Goal: Task Accomplishment & Management: Use online tool/utility

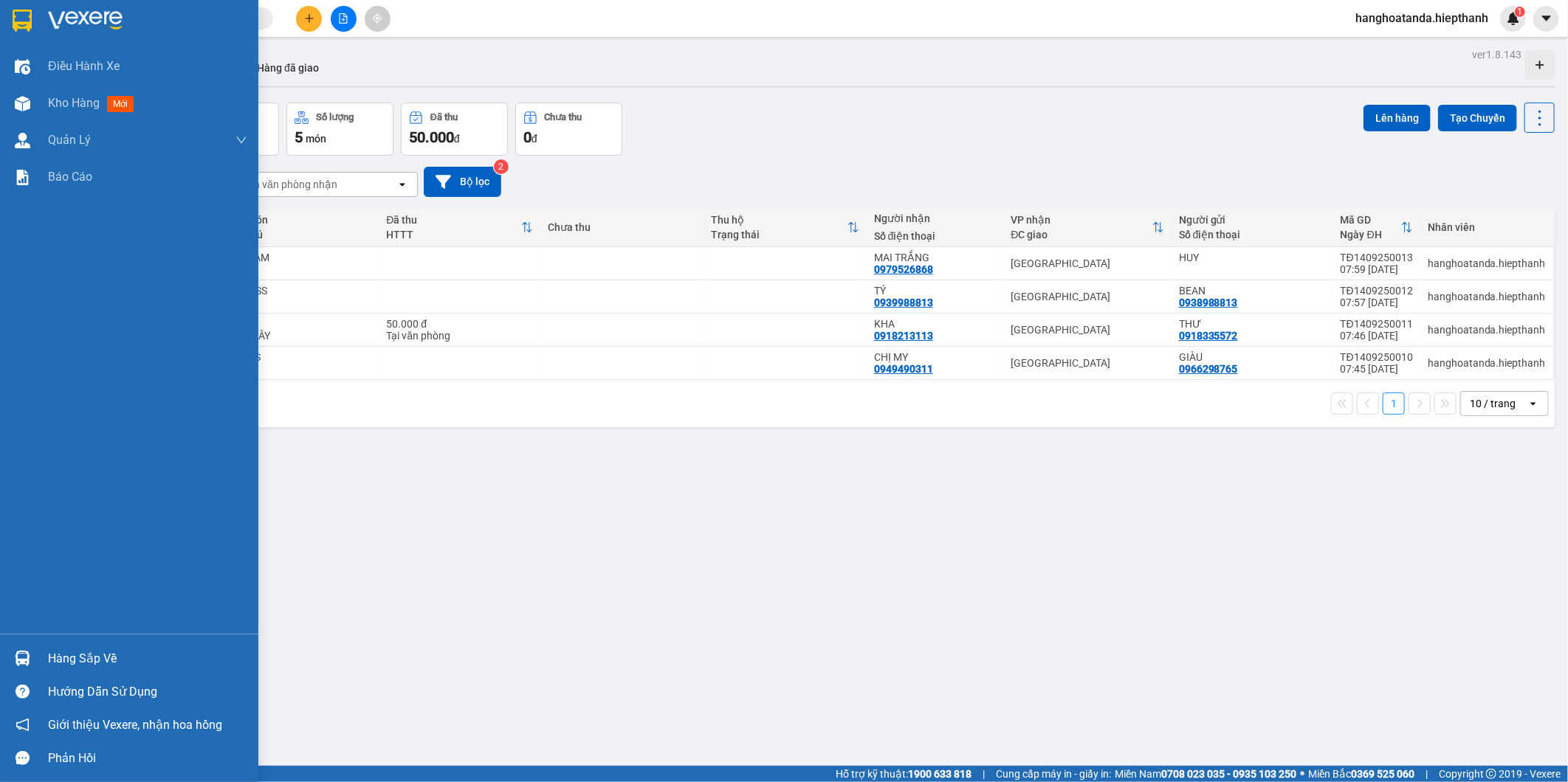
click at [15, 372] on div "Điều hành xe Kho hàng mới Quản Lý Quản lý chuyến Quản lý khách hàng Quản lý khá…" at bounding box center [129, 341] width 259 height 586
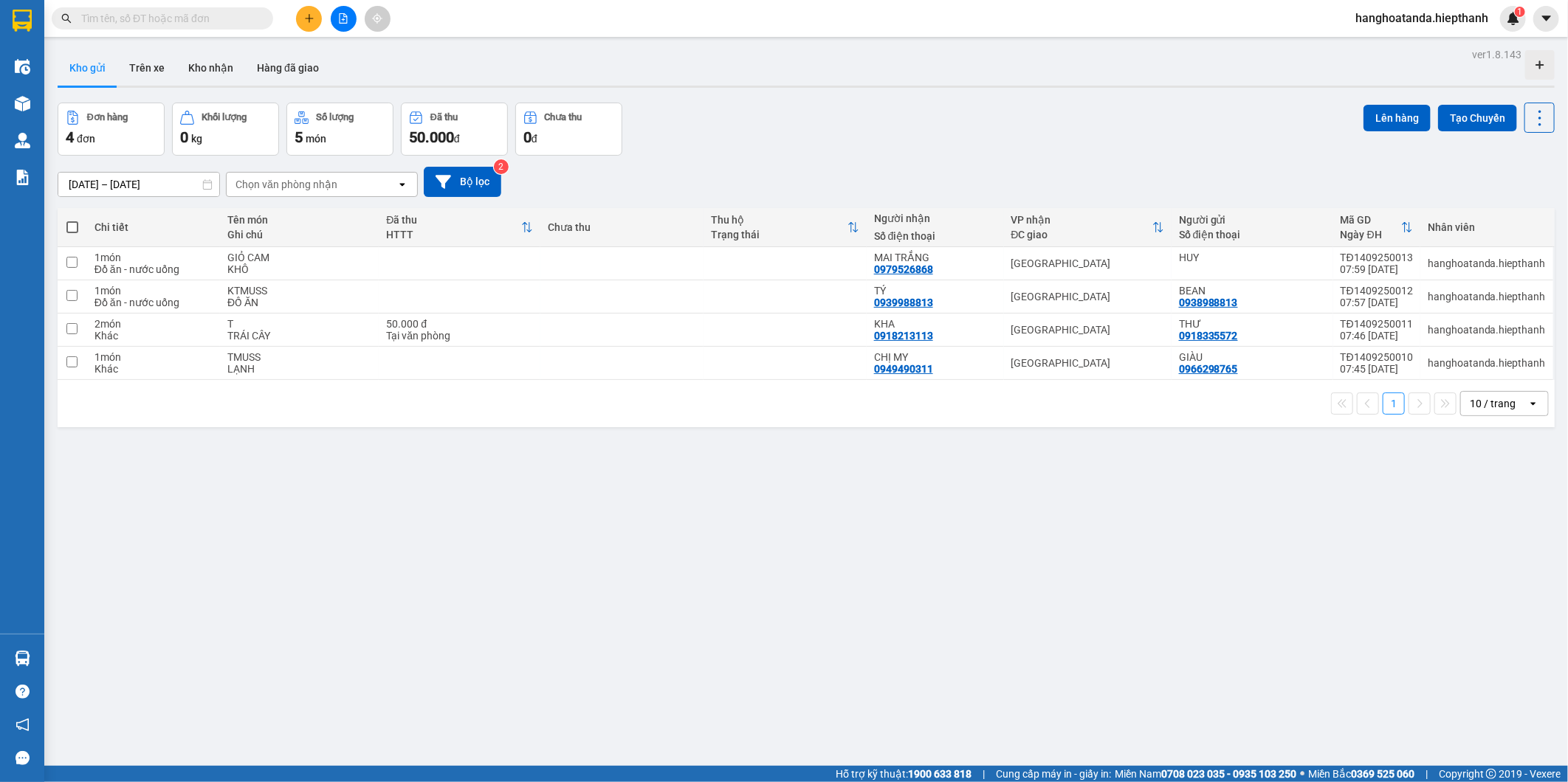
click at [706, 534] on div "ver 1.8.143 Kho gửi Trên xe Kho nhận Hàng đã giao Đơn hàng 4 đơn Khối lượng 0 k…" at bounding box center [806, 435] width 1509 height 782
click at [902, 535] on div "ver 1.8.143 Kho gửi Trên xe Kho nhận Hàng đã giao Đơn hàng 4 đơn Khối lượng 0 k…" at bounding box center [806, 435] width 1509 height 782
click at [350, 21] on button at bounding box center [344, 18] width 26 height 26
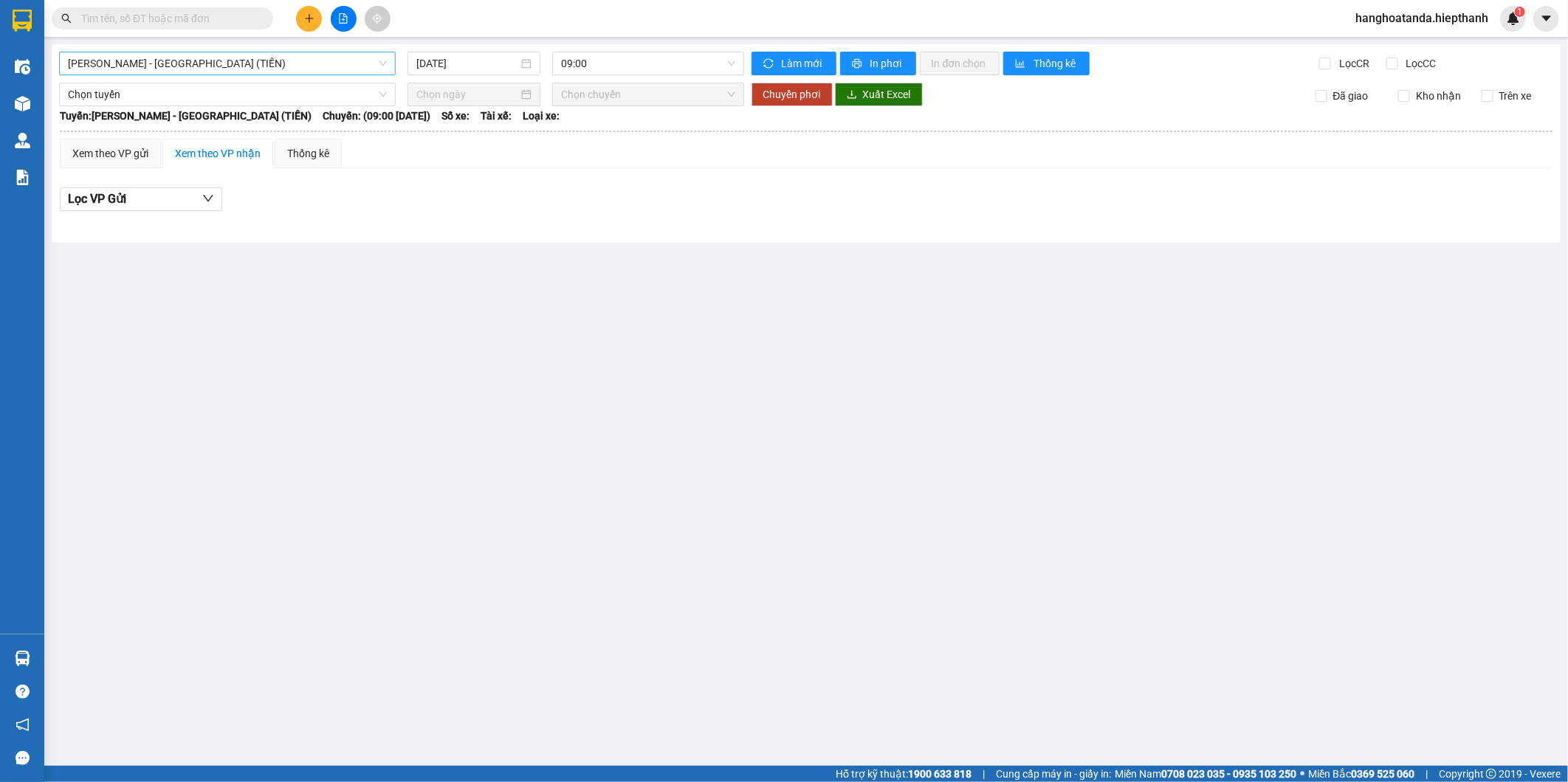
click at [219, 70] on span "[PERSON_NAME] - [GEOGRAPHIC_DATA] (TIỀN)" at bounding box center [227, 63] width 319 height 22
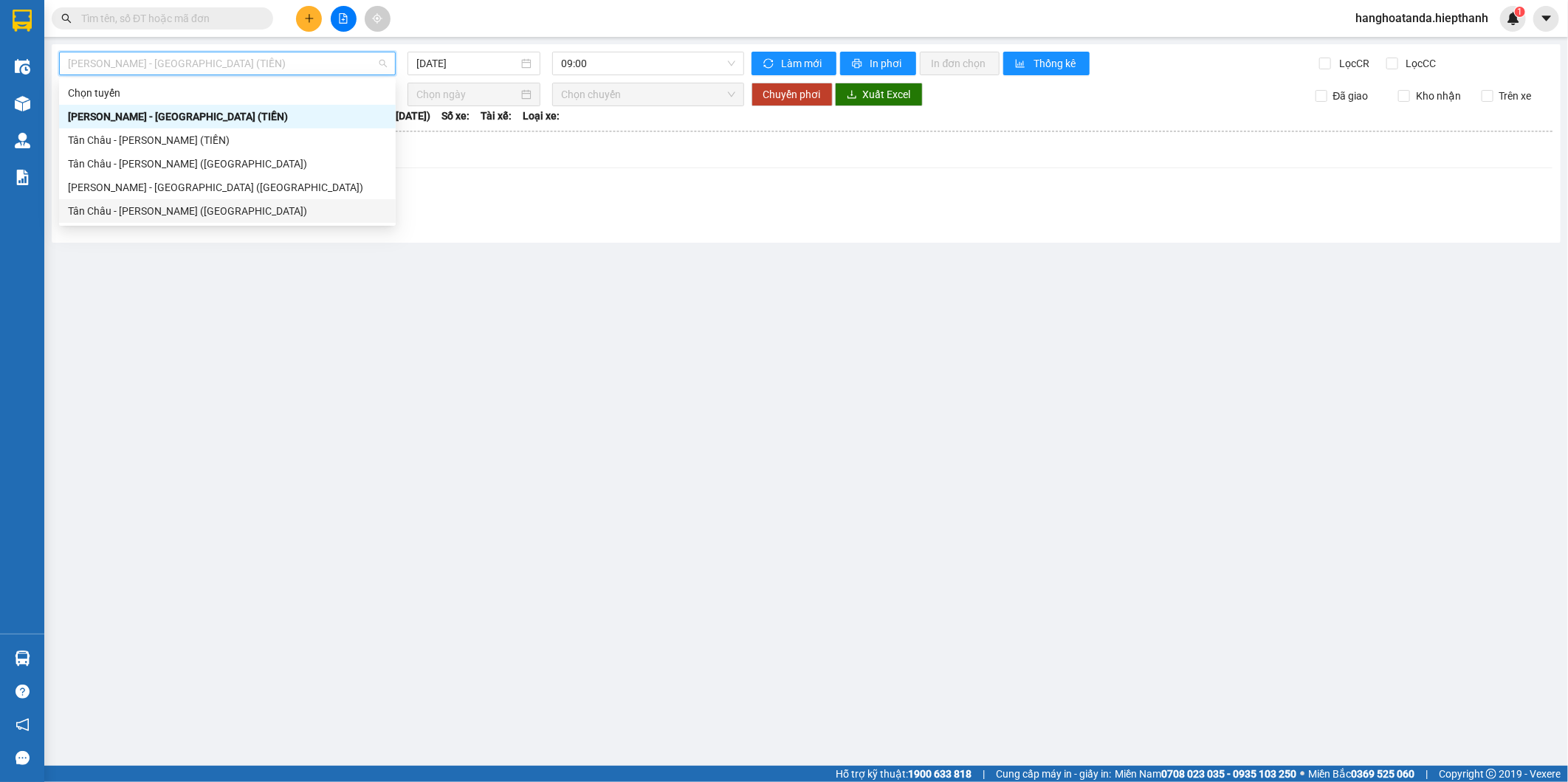
drag, startPoint x: 192, startPoint y: 194, endPoint x: 199, endPoint y: 193, distance: 7.1
click at [199, 193] on div "[PERSON_NAME] - [GEOGRAPHIC_DATA] ([GEOGRAPHIC_DATA])" at bounding box center [227, 187] width 319 height 16
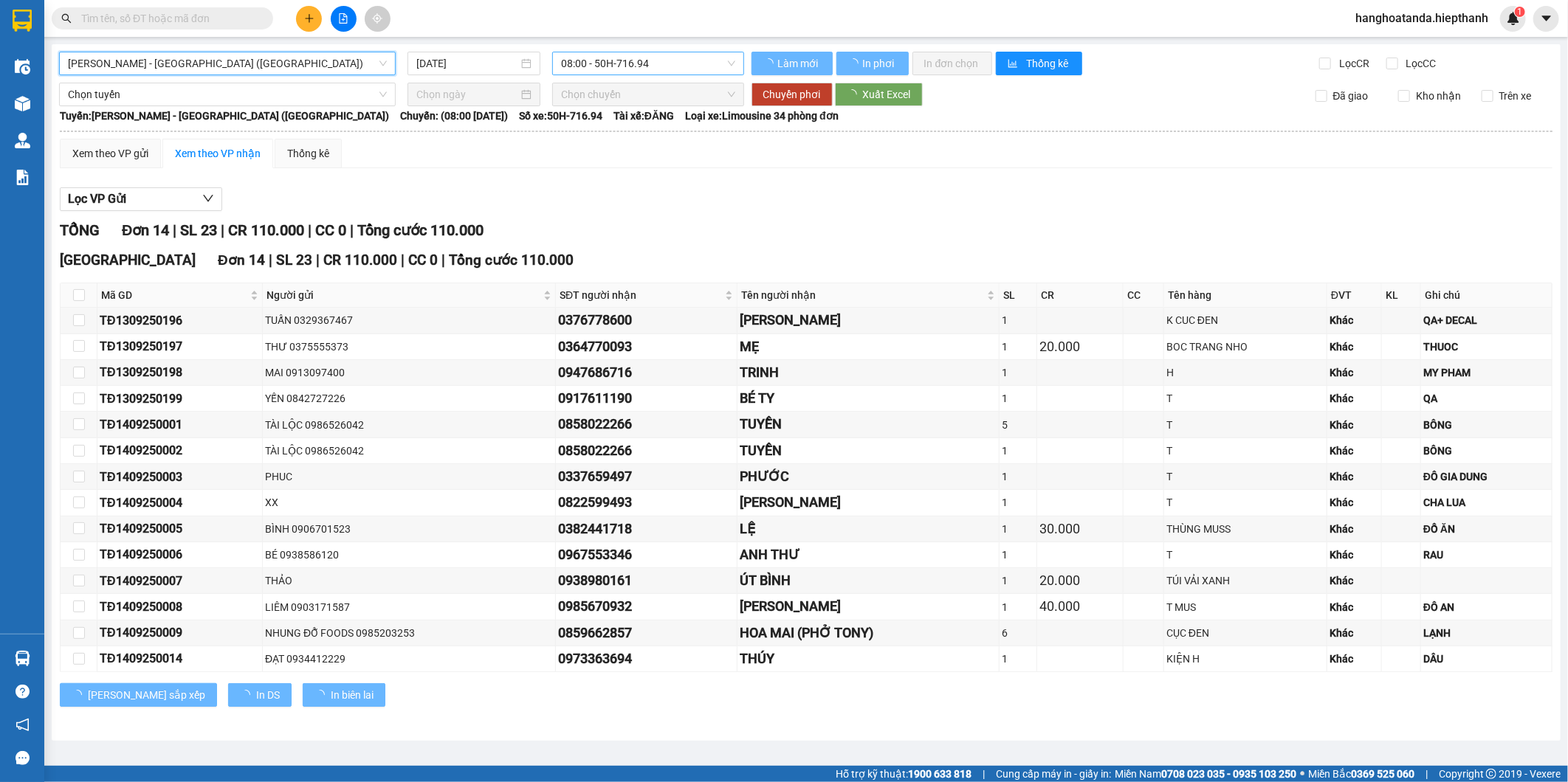
click at [653, 53] on span "08:00 - 50H-716.94" at bounding box center [648, 63] width 174 height 22
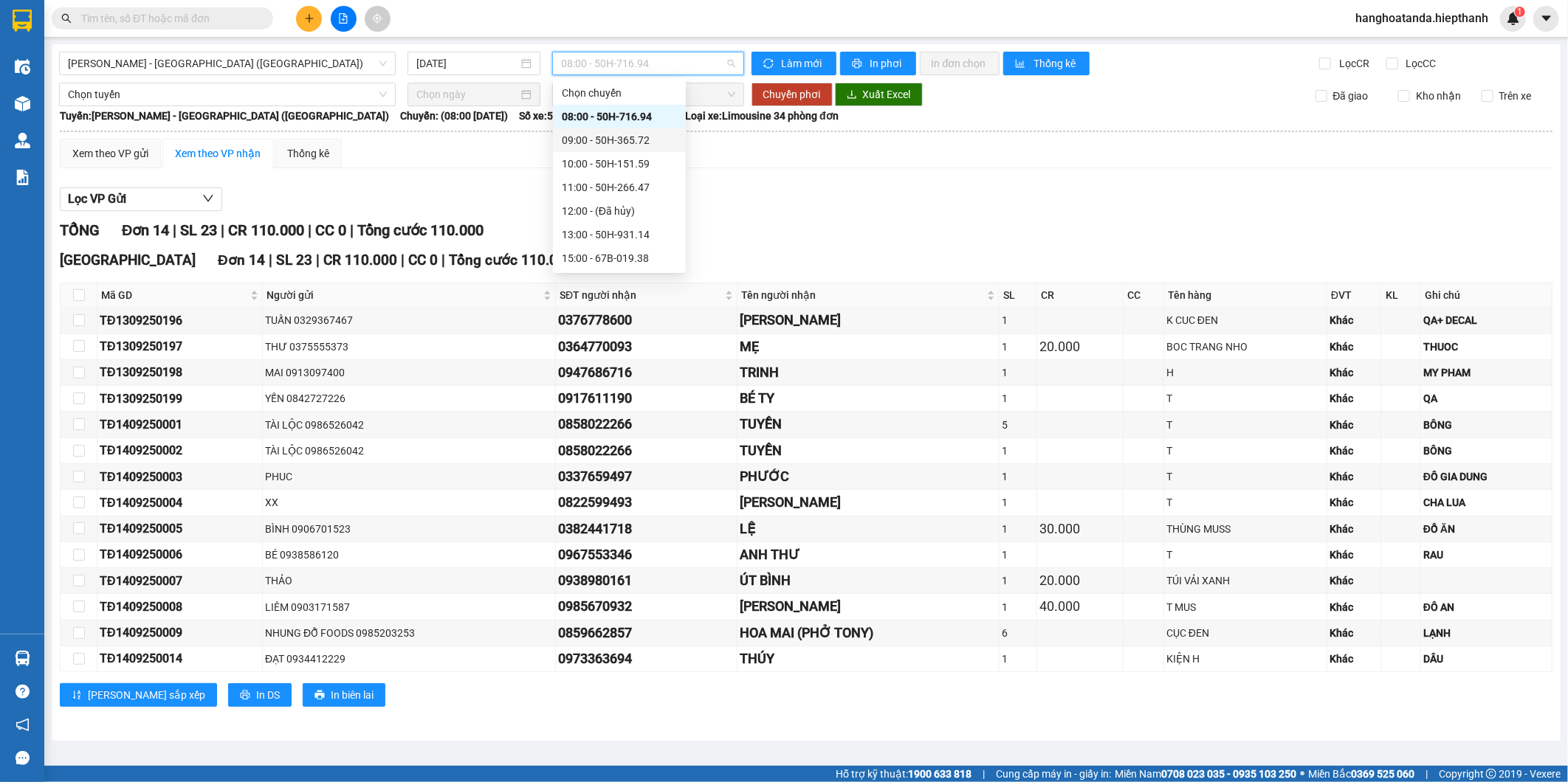
drag, startPoint x: 452, startPoint y: 32, endPoint x: 458, endPoint y: 44, distance: 13.4
click at [456, 38] on section "Kết quả tìm kiếm ( 0 ) Bộ lọc No Data hanghoatanda.hiepthanh 1 Điều hành xe Kho…" at bounding box center [784, 391] width 1568 height 782
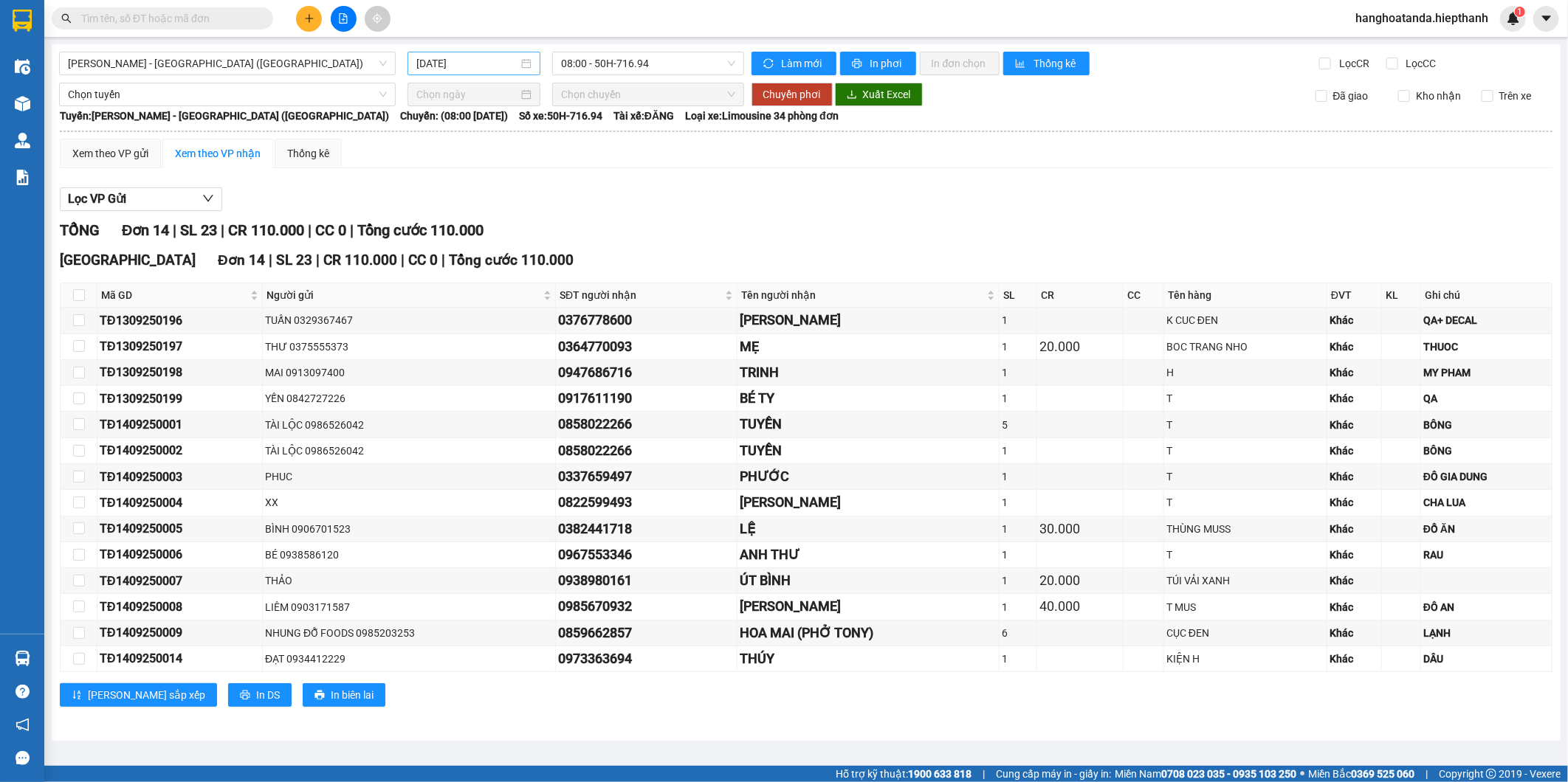
drag, startPoint x: 458, startPoint y: 44, endPoint x: 493, endPoint y: 67, distance: 41.9
click at [463, 53] on div "14/09/2025" at bounding box center [474, 64] width 134 height 24
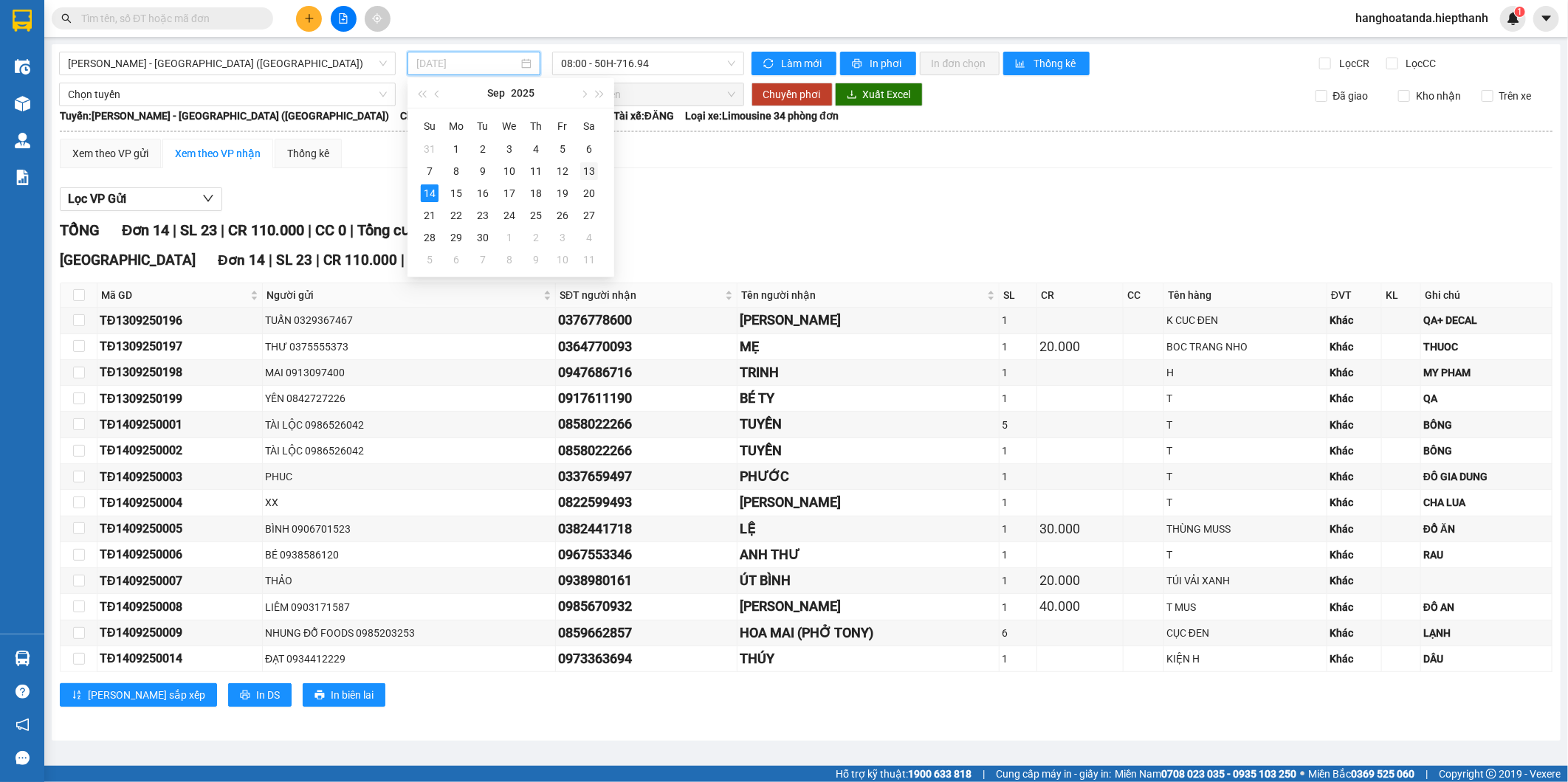
click at [589, 171] on div "13" at bounding box center [589, 171] width 18 height 18
type input "[DATE]"
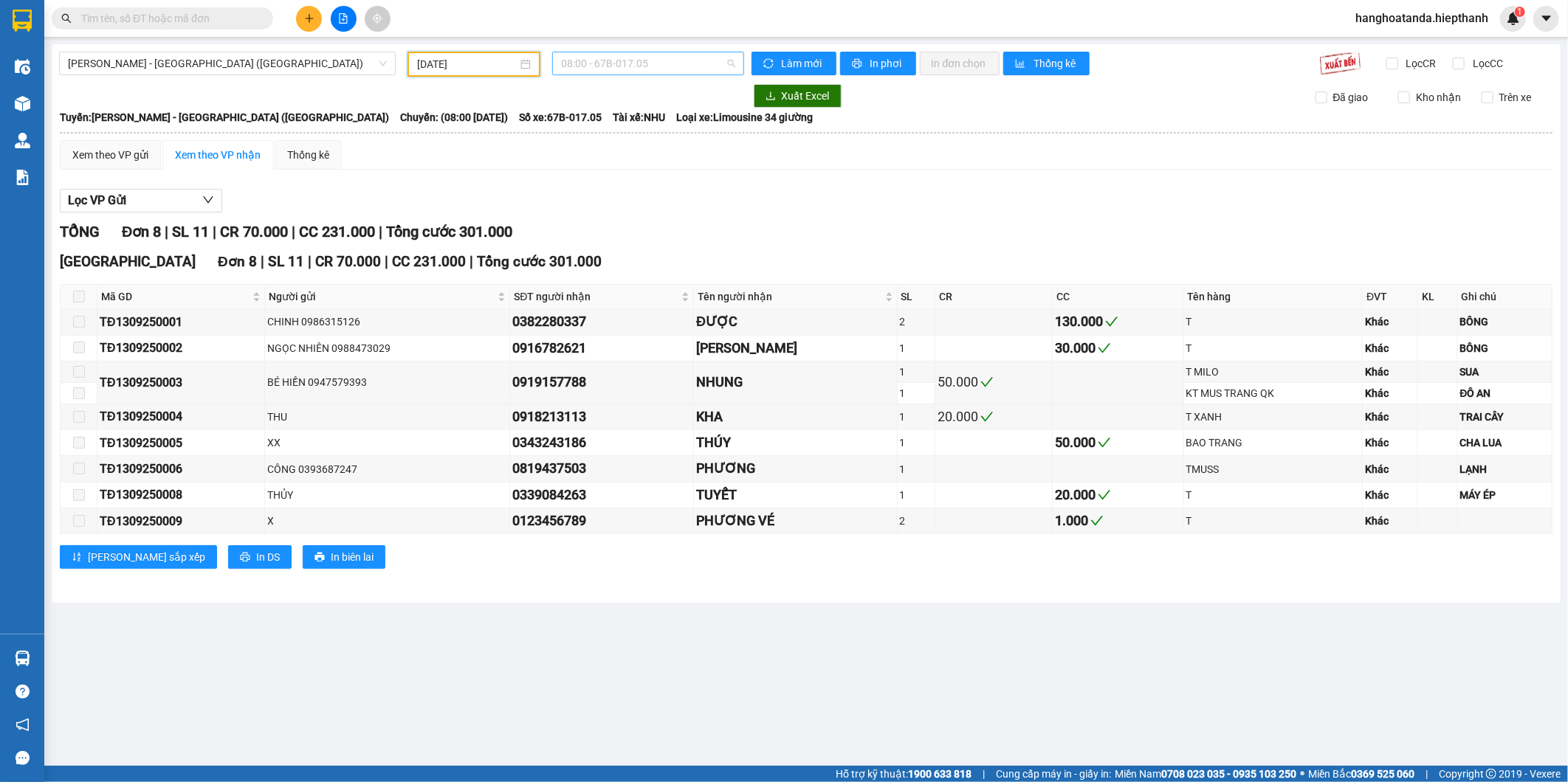
click at [620, 72] on div "08:00 - 67B-017.05" at bounding box center [648, 64] width 191 height 24
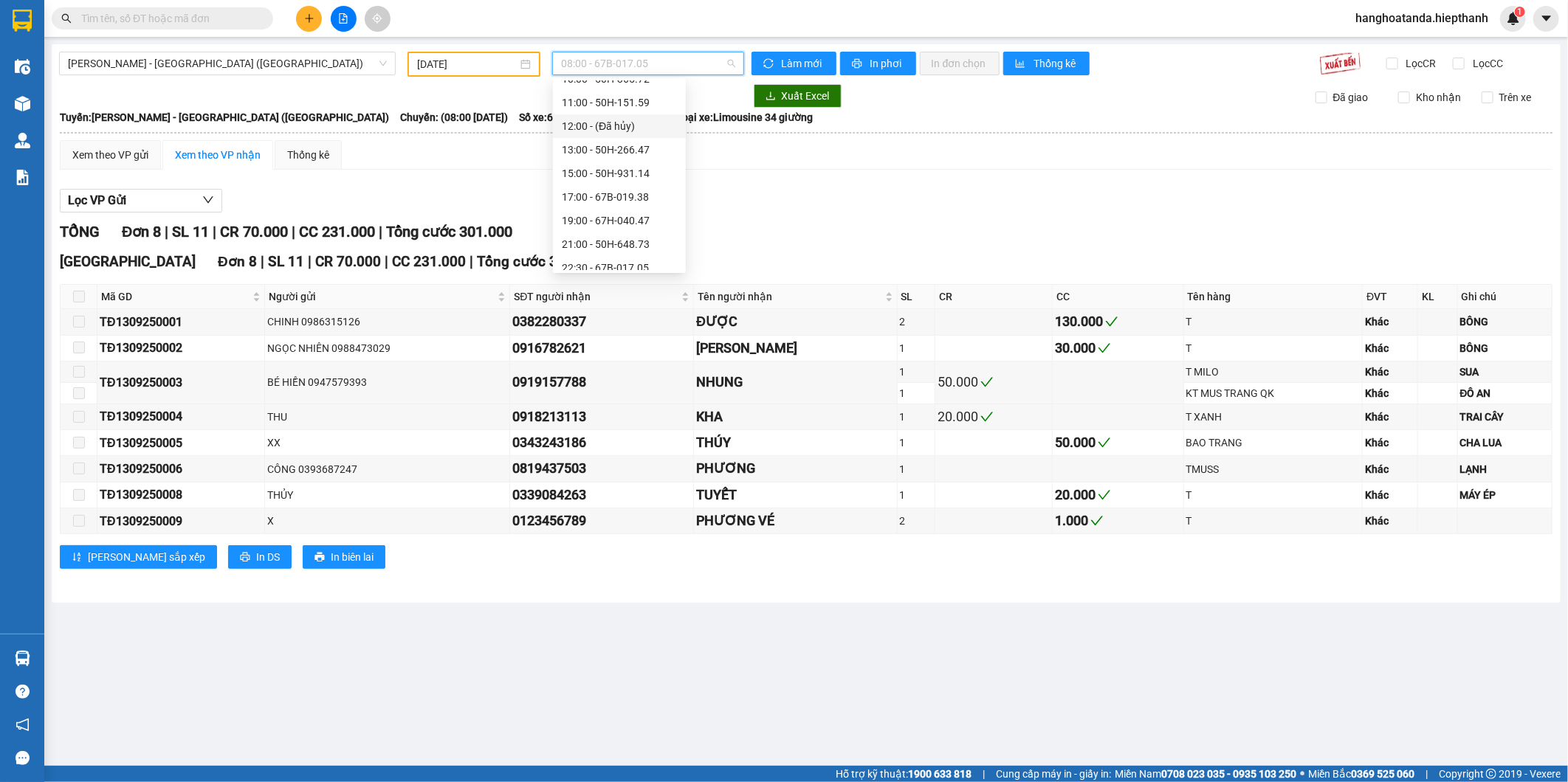
scroll to position [94, 0]
click at [586, 253] on div "22:30 - 67B-017.05" at bounding box center [620, 259] width 115 height 16
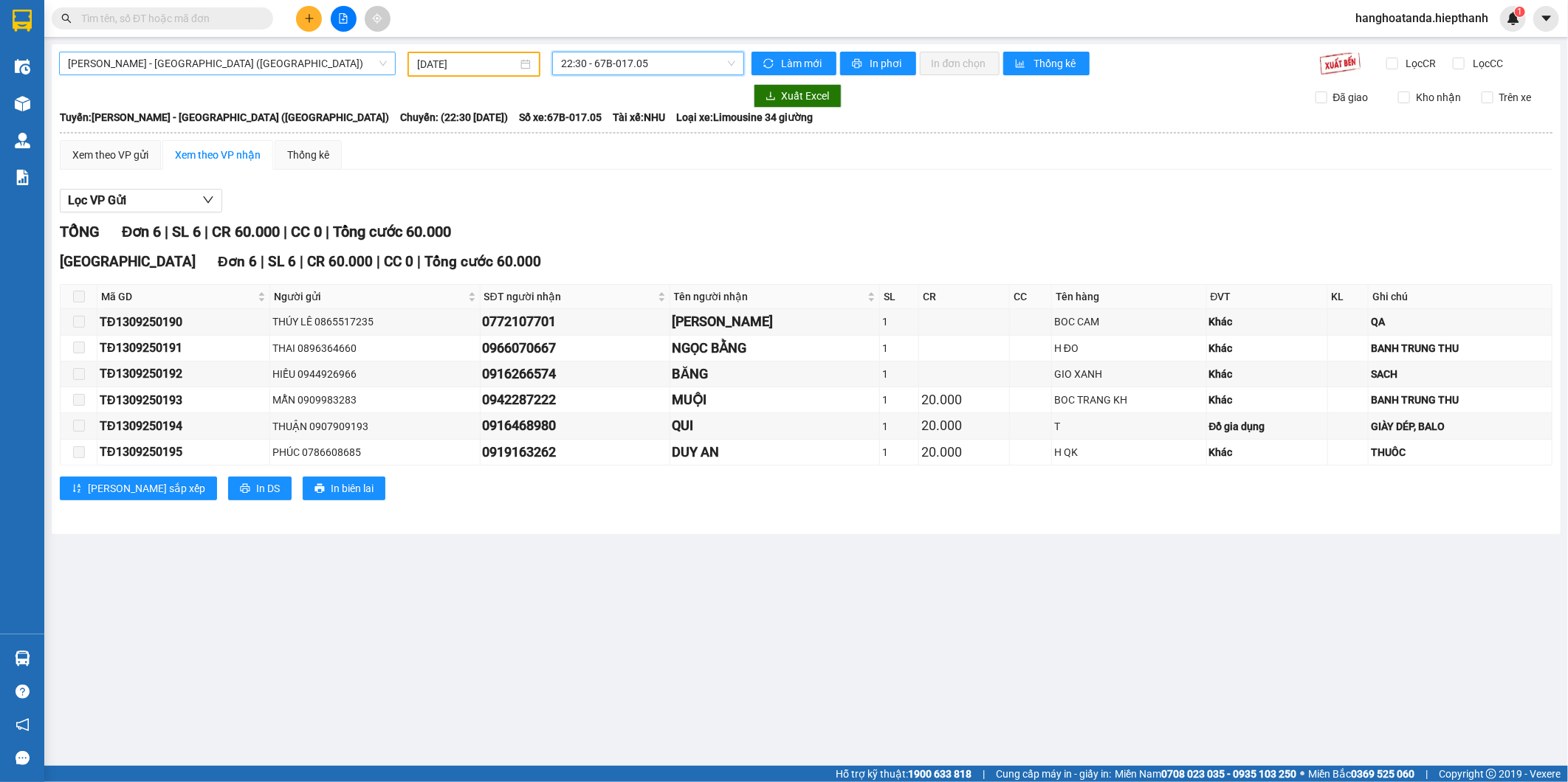
click at [273, 76] on div "Hồ Chí Minh - Tân Châu (Giường) 13/09/2025 22:30 22:30 - 67B-017.05 Làm mới In …" at bounding box center [806, 289] width 1509 height 490
drag, startPoint x: 283, startPoint y: 68, endPoint x: 300, endPoint y: 75, distance: 18.4
click at [284, 68] on span "[PERSON_NAME] - [GEOGRAPHIC_DATA] ([GEOGRAPHIC_DATA])" at bounding box center [227, 63] width 319 height 22
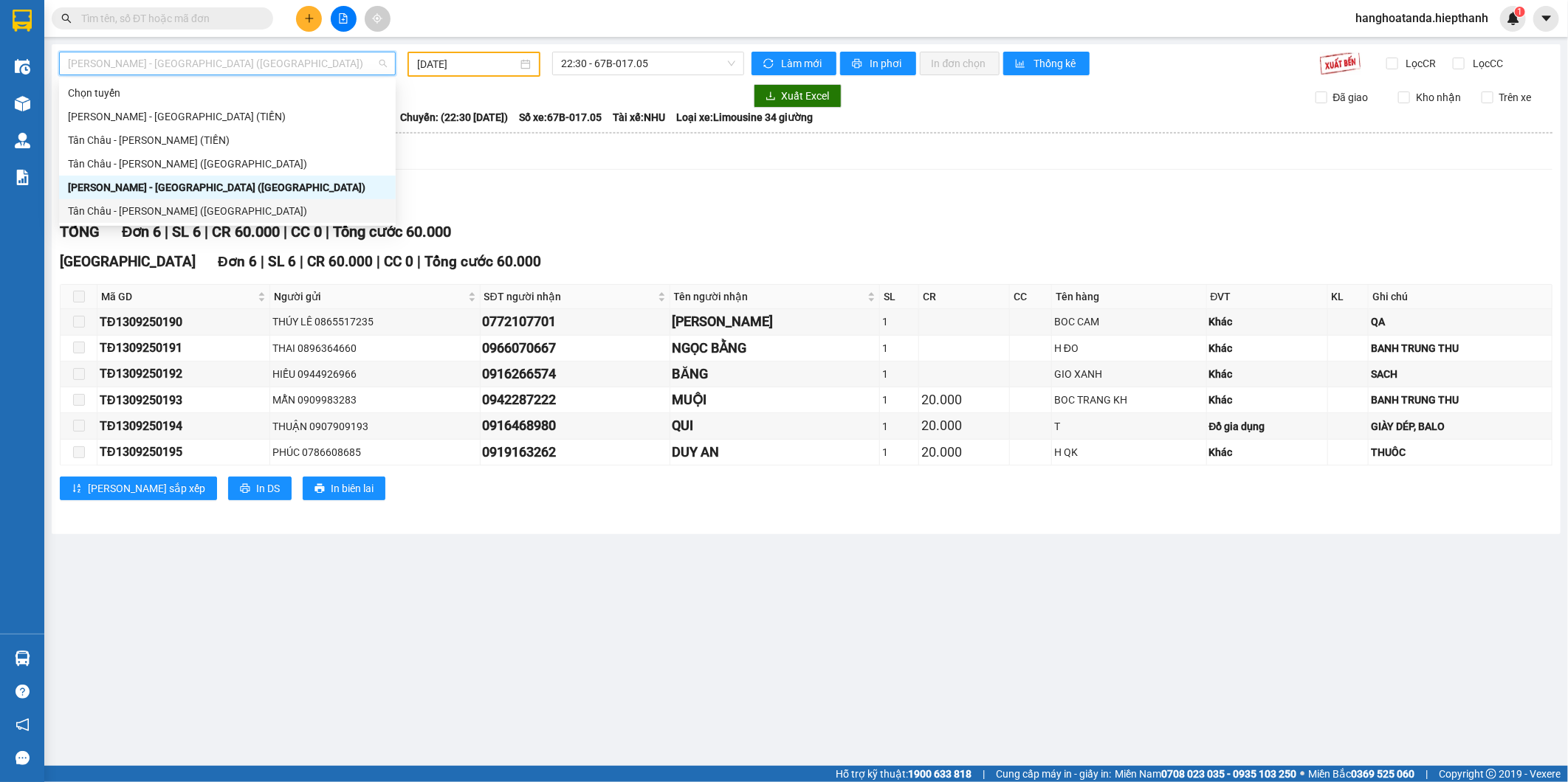
click at [232, 207] on div "Tân Châu - [PERSON_NAME] ([GEOGRAPHIC_DATA])" at bounding box center [227, 211] width 319 height 16
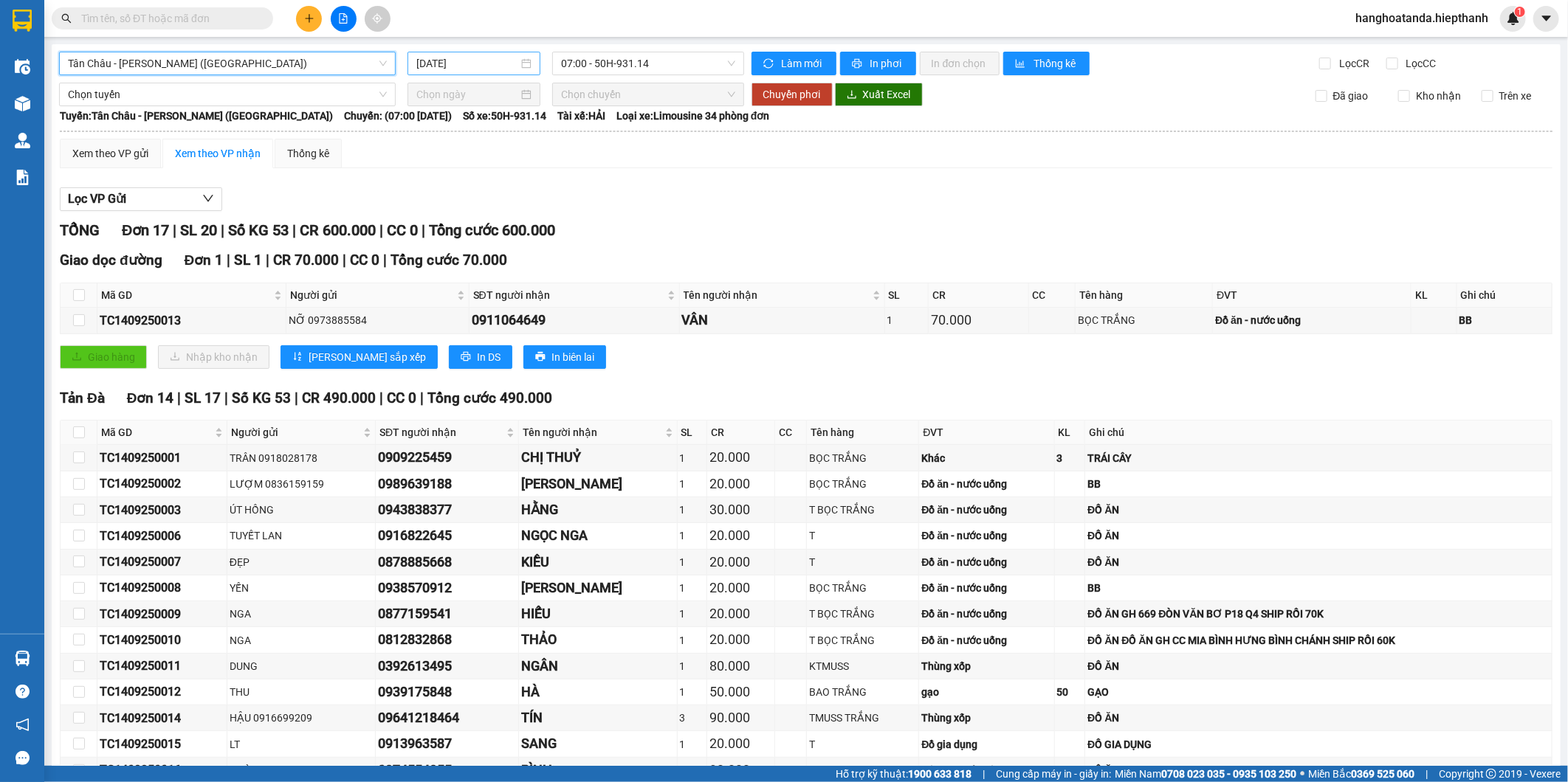
click at [512, 63] on input "14/09/2025" at bounding box center [468, 63] width 103 height 16
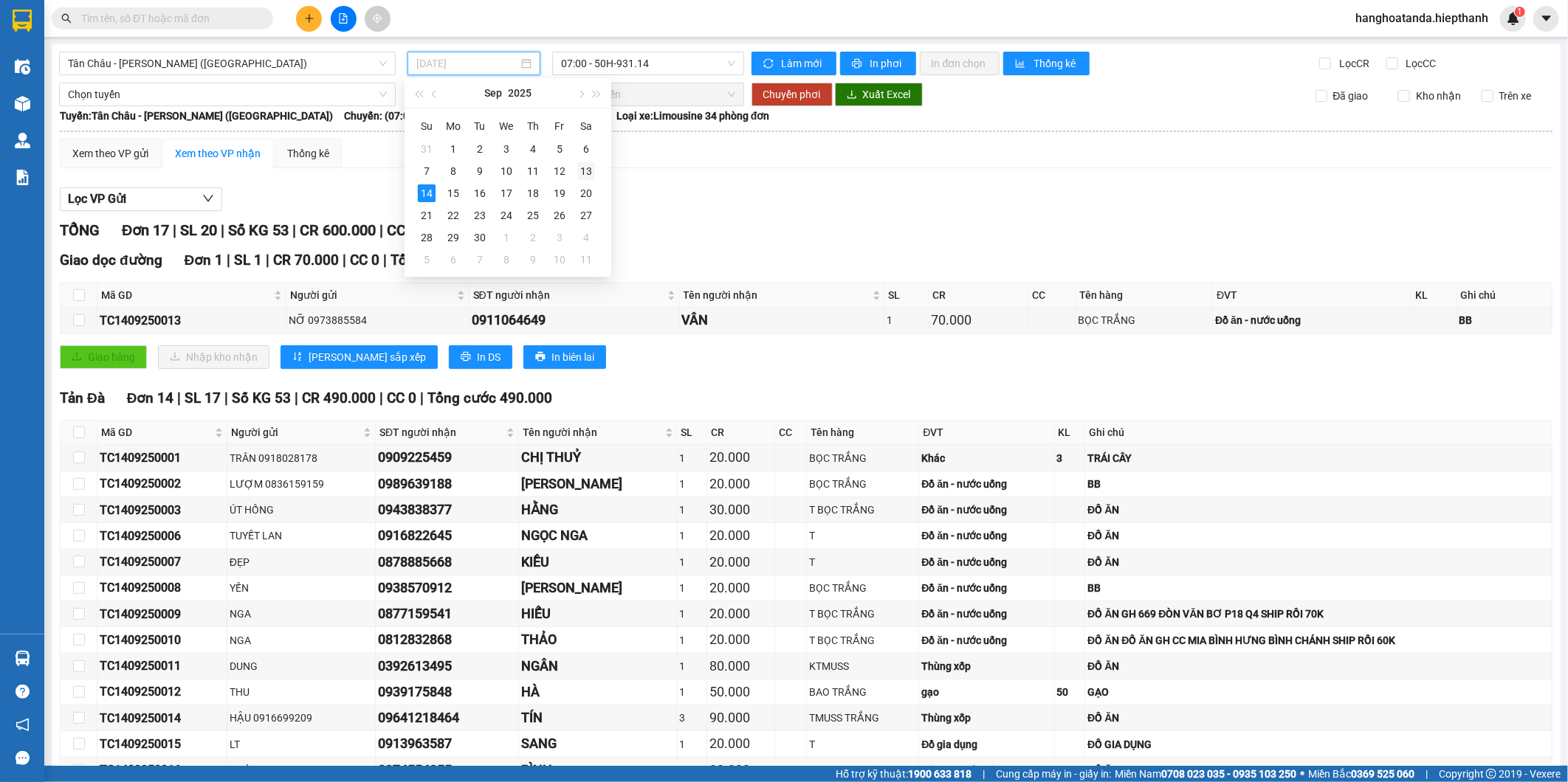
click at [592, 165] on div "13" at bounding box center [586, 171] width 18 height 18
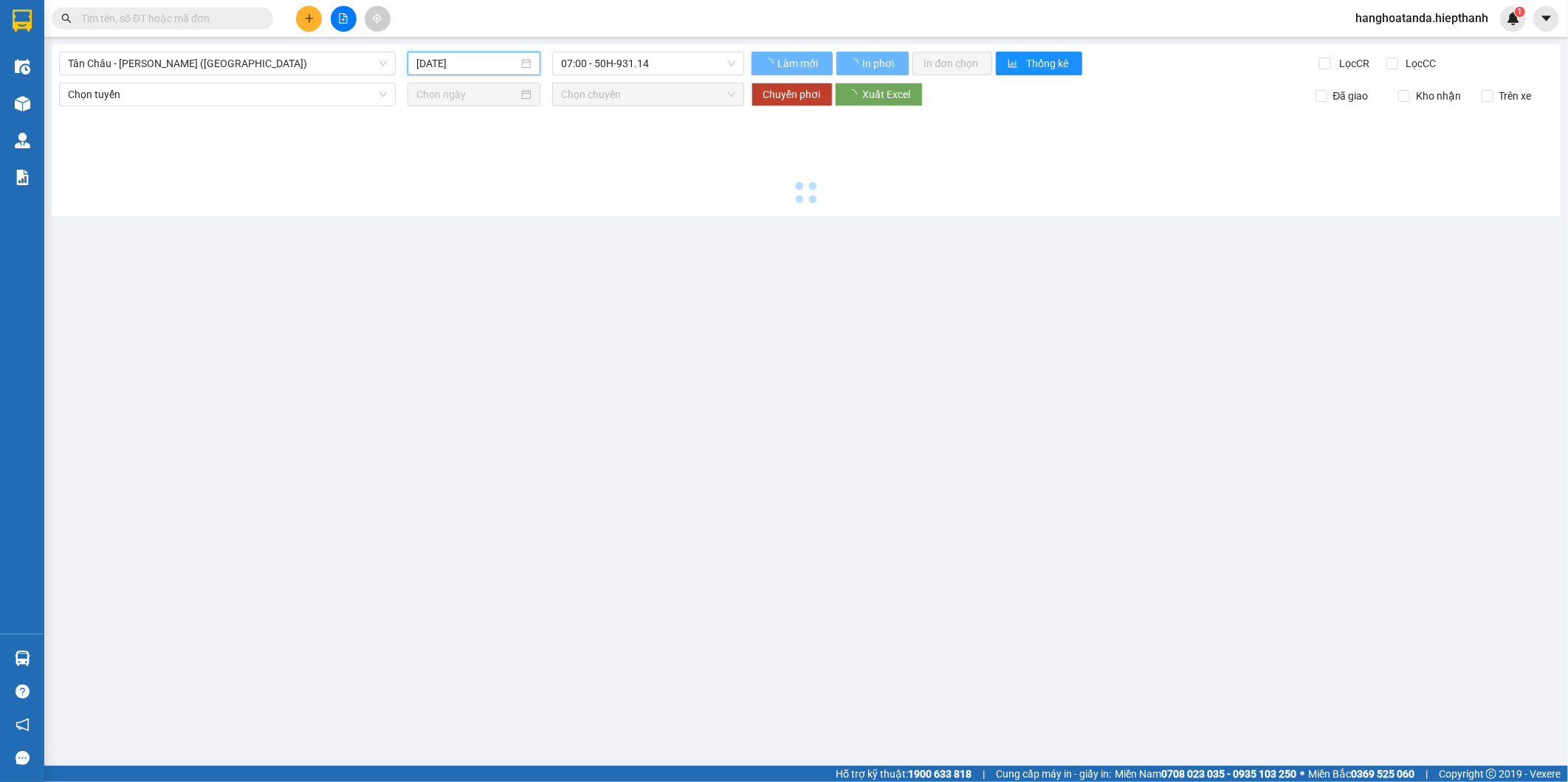
type input "[DATE]"
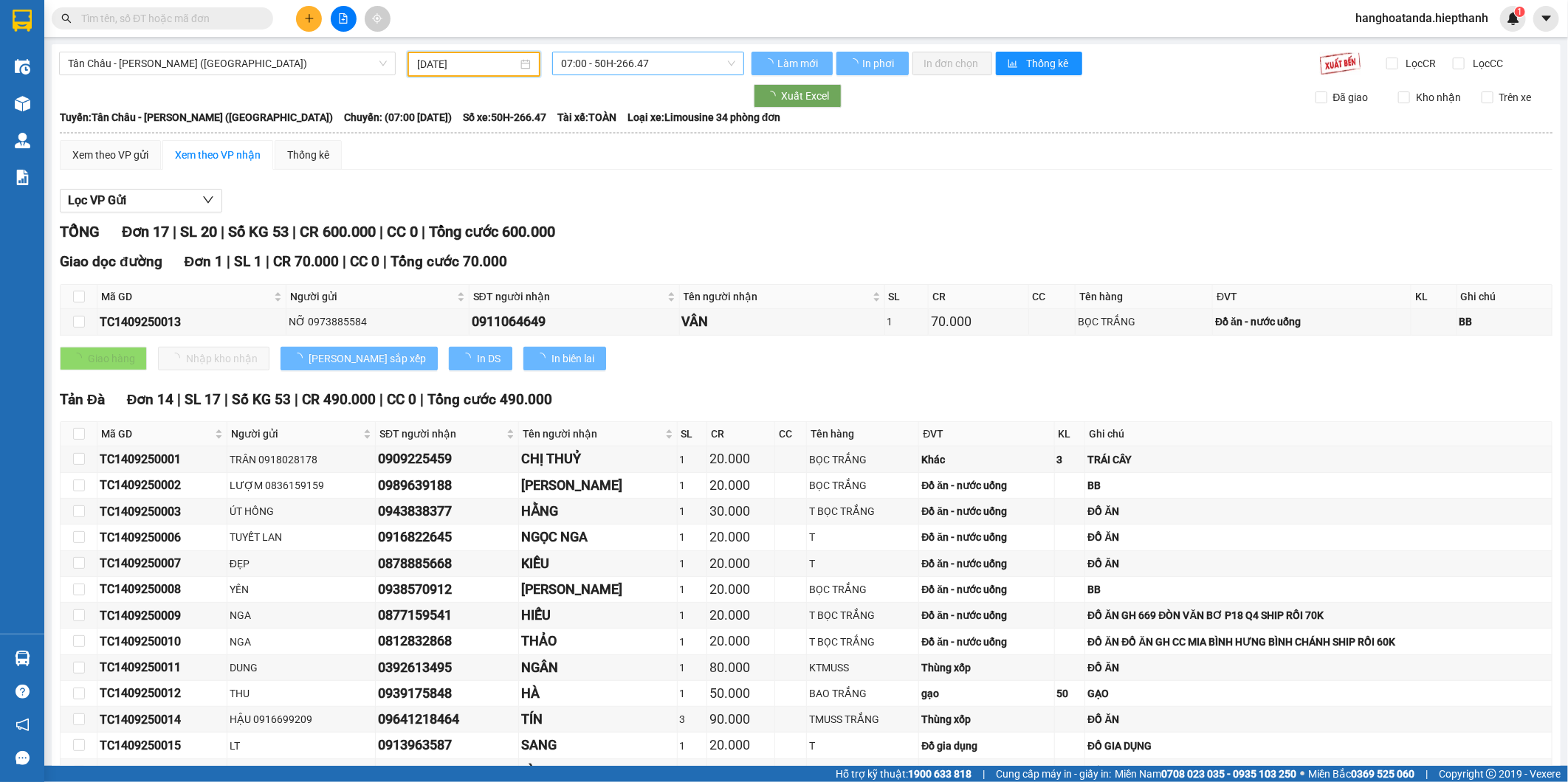
click at [629, 58] on span "07:00 - 50H-266.47" at bounding box center [648, 63] width 174 height 22
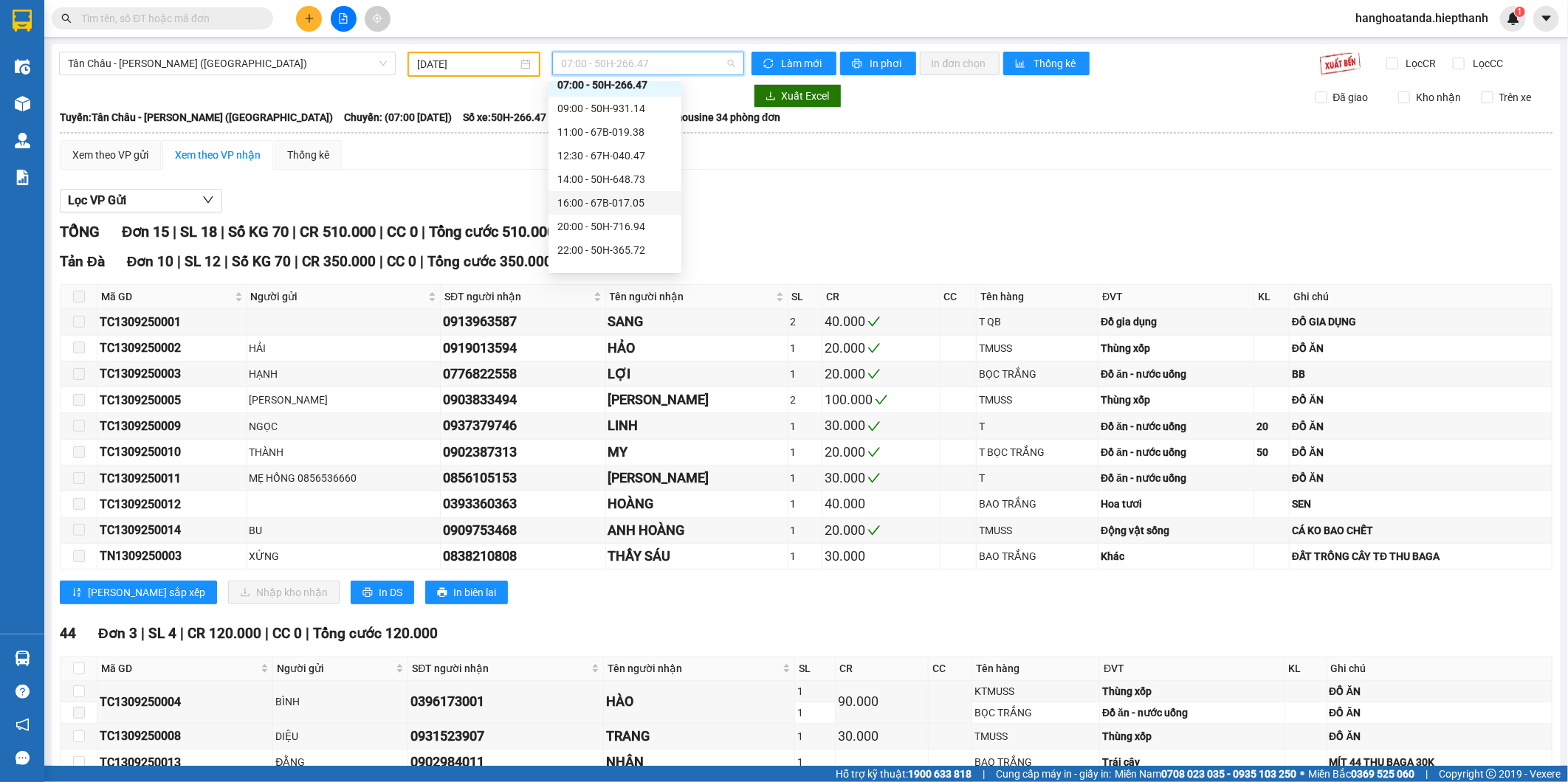
scroll to position [71, 0]
click at [617, 163] on div "16:00 - 67B-017.05" at bounding box center [615, 164] width 115 height 16
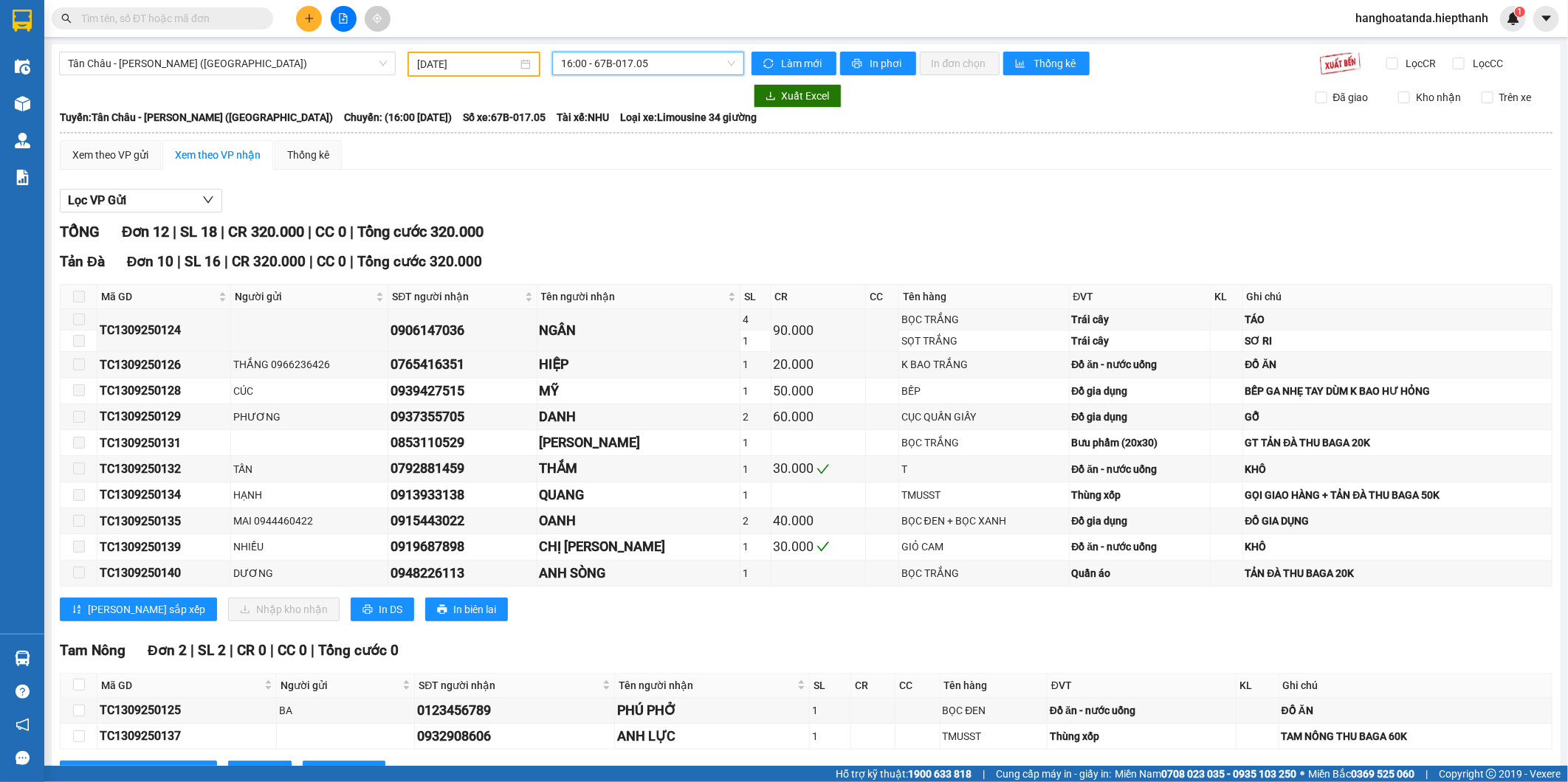
drag, startPoint x: 638, startPoint y: 34, endPoint x: 639, endPoint y: 44, distance: 10.0
click at [639, 38] on section "Kết quả tìm kiếm ( 0 ) Bộ lọc No Data hanghoatanda.hiepthanh 1 Điều hành xe Kho…" at bounding box center [784, 391] width 1568 height 782
drag, startPoint x: 639, startPoint y: 44, endPoint x: 640, endPoint y: 62, distance: 18.0
click at [640, 62] on span "16:00 - 67B-017.05" at bounding box center [648, 63] width 174 height 22
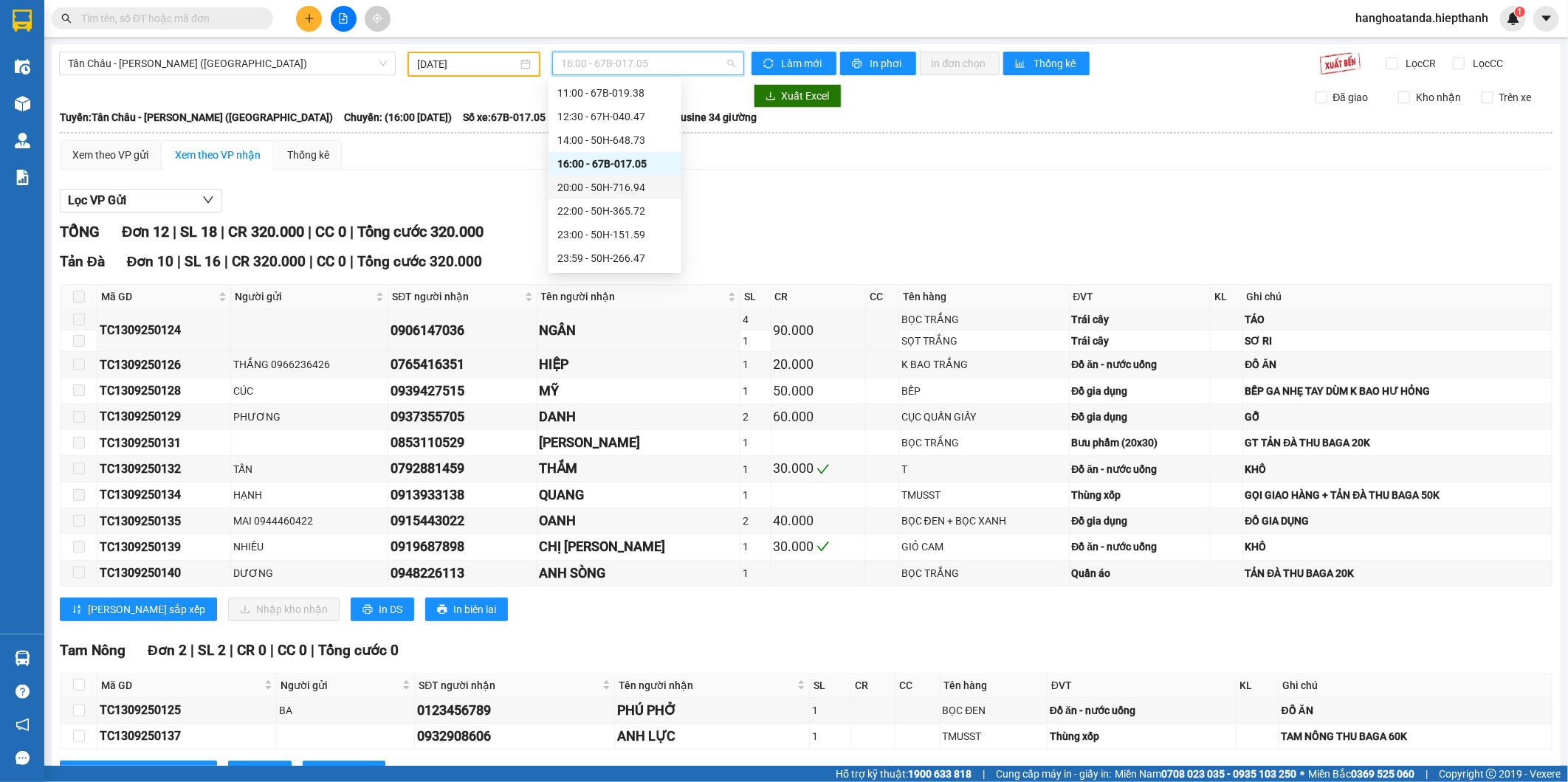
click at [596, 182] on div "20:00 - 50H-716.94" at bounding box center [615, 187] width 115 height 16
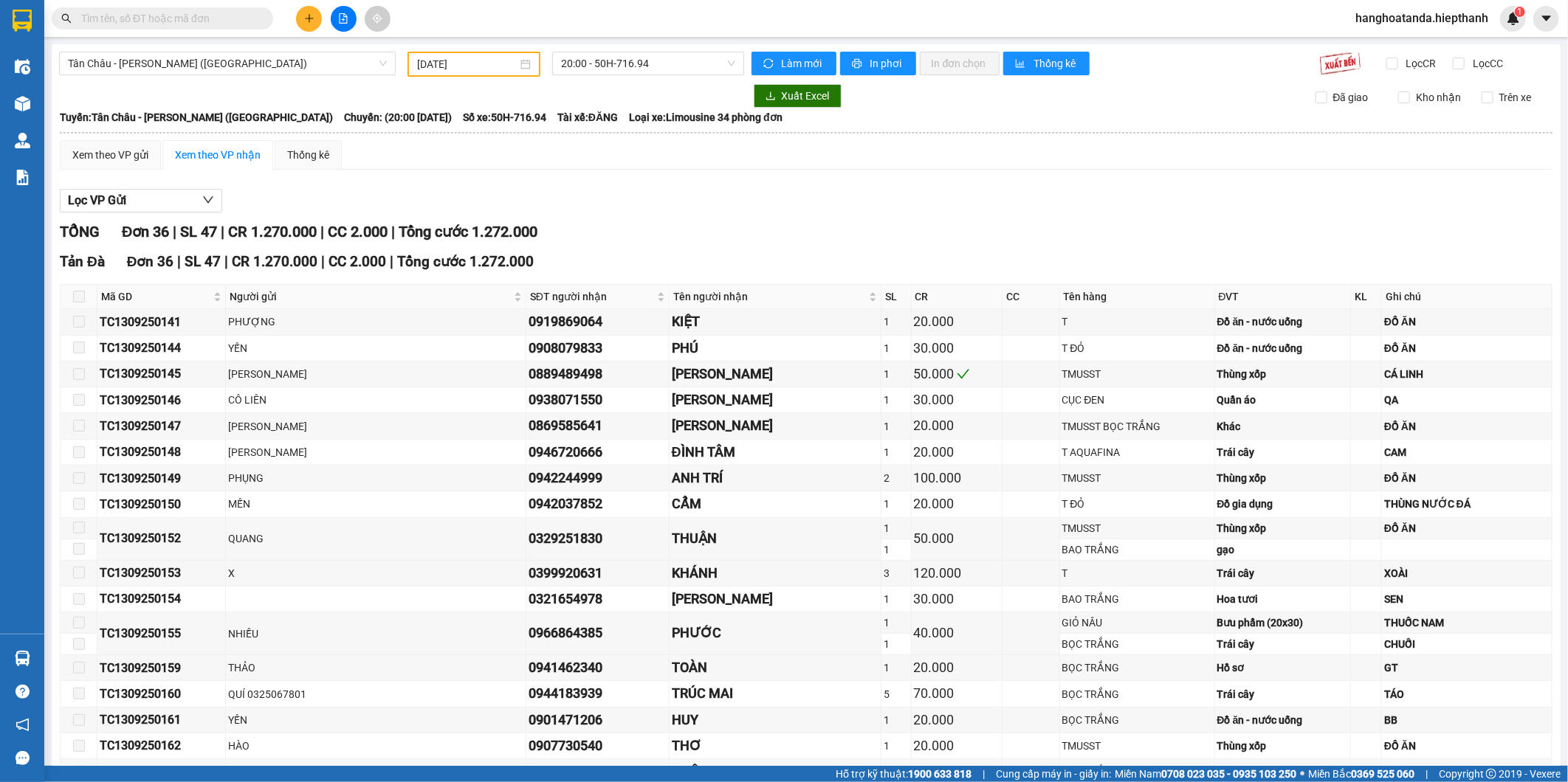
click at [666, 38] on main "Tân Châu - Hồ Chí Minh (Giường) 13/09/2025 20:00 - 50H-716.94 Làm mới In phơi I…" at bounding box center [784, 383] width 1568 height 766
click at [662, 59] on span "20:00 - 50H-716.94" at bounding box center [648, 63] width 174 height 22
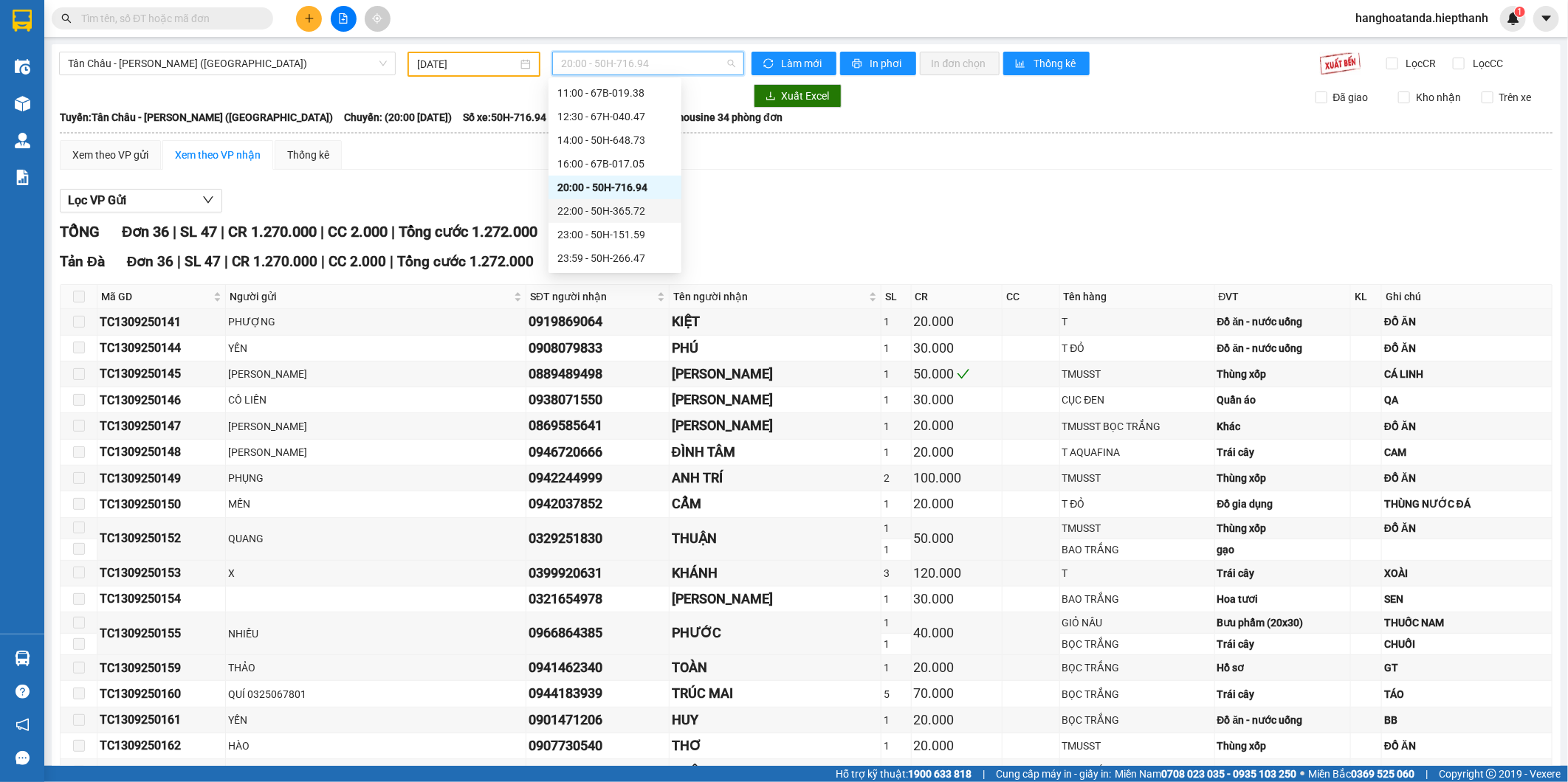
click at [618, 210] on div "22:00 - 50H-365.72" at bounding box center [615, 211] width 115 height 16
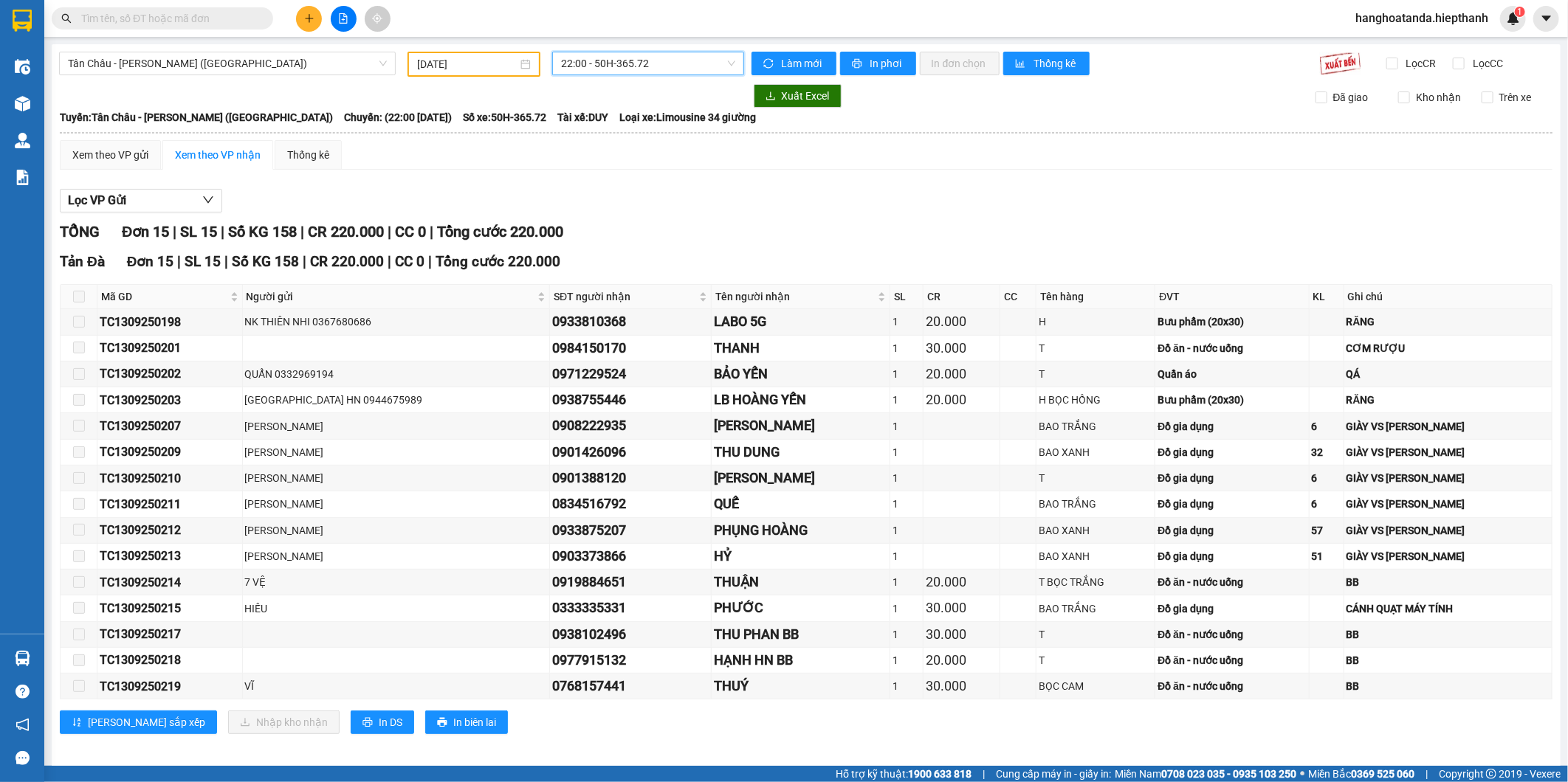
click at [631, 66] on span "22:00 - 50H-365.72" at bounding box center [648, 63] width 174 height 22
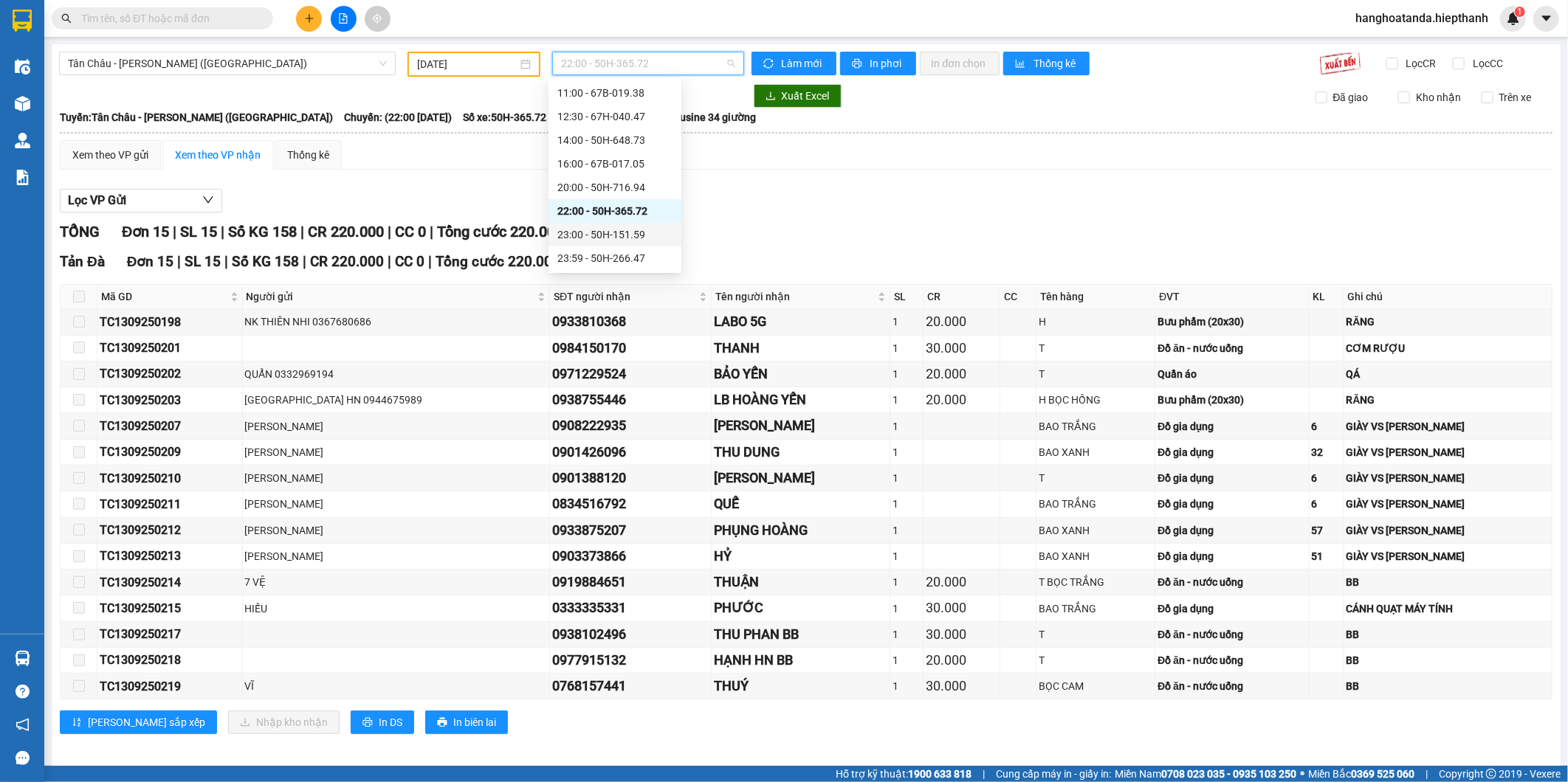
drag, startPoint x: 605, startPoint y: 241, endPoint x: 601, endPoint y: 222, distance: 19.4
click at [604, 241] on div "23:00 - 50H-151.59" at bounding box center [615, 235] width 115 height 16
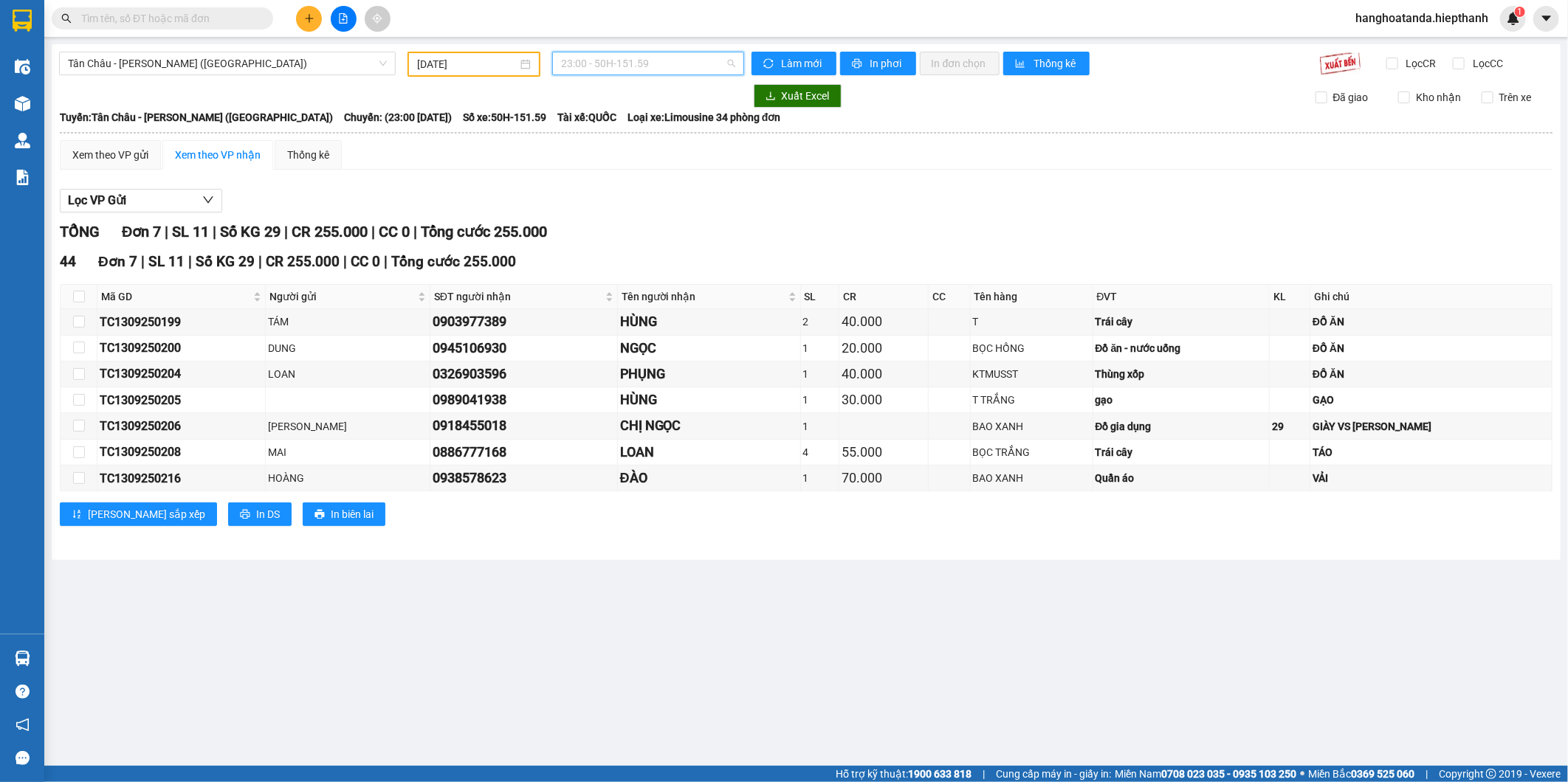
click at [638, 61] on span "23:00 - 50H-151.59" at bounding box center [648, 63] width 174 height 22
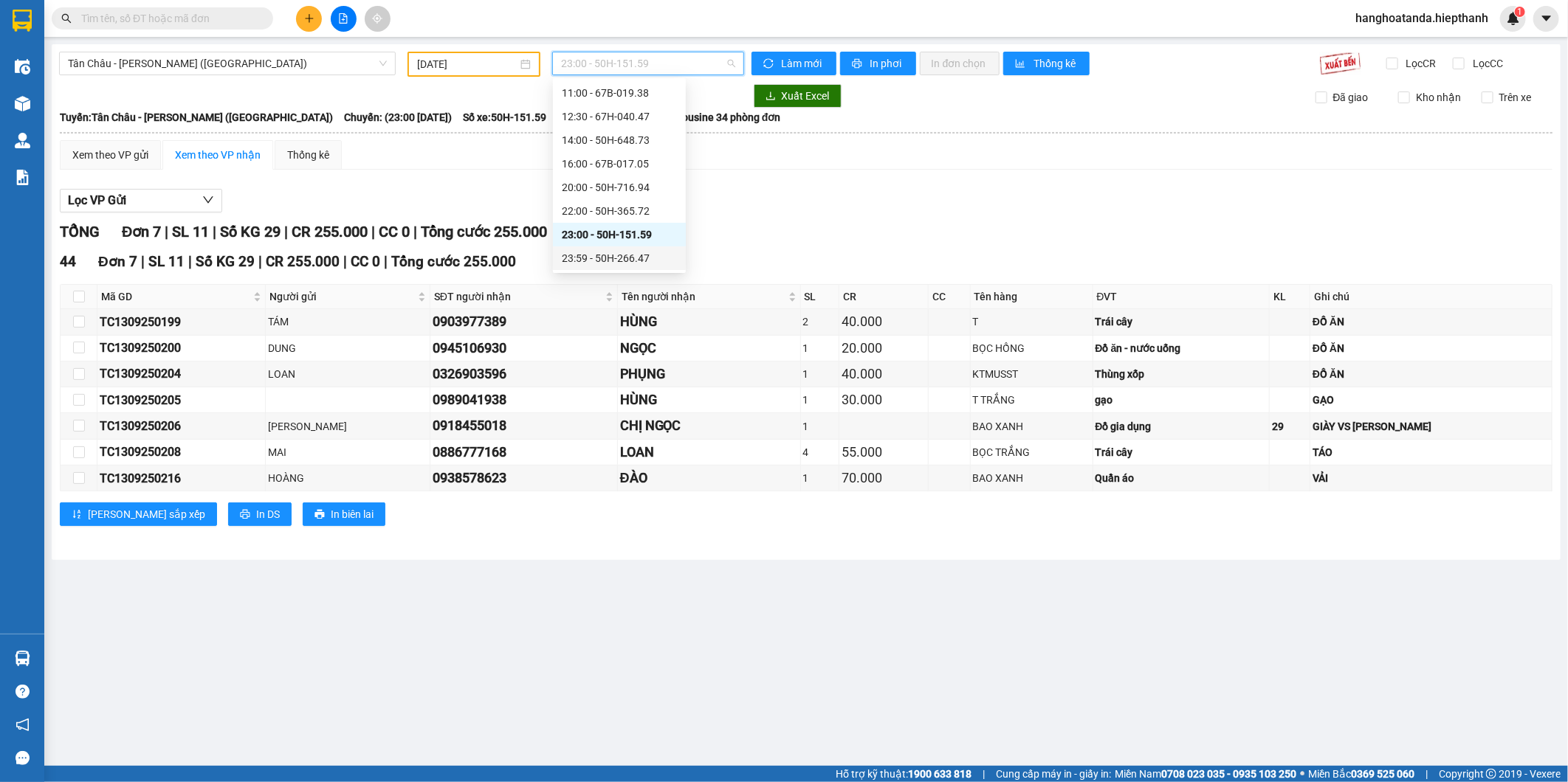
click at [606, 264] on div "23:59 - 50H-266.47" at bounding box center [620, 259] width 115 height 16
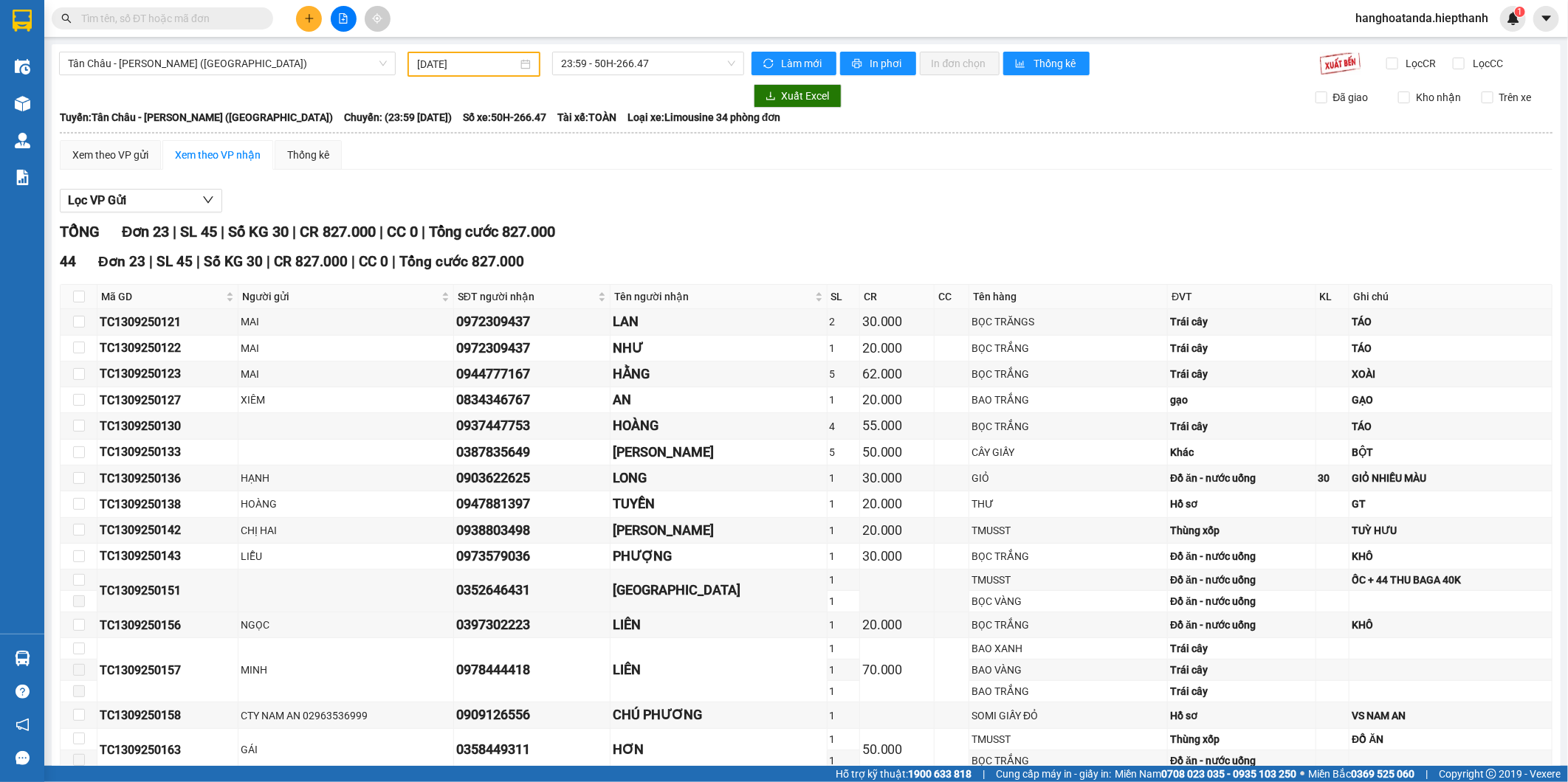
click at [642, 213] on div at bounding box center [806, 213] width 1493 height 1
click at [245, 63] on span "Tân Châu - [PERSON_NAME] ([GEOGRAPHIC_DATA])" at bounding box center [227, 63] width 319 height 22
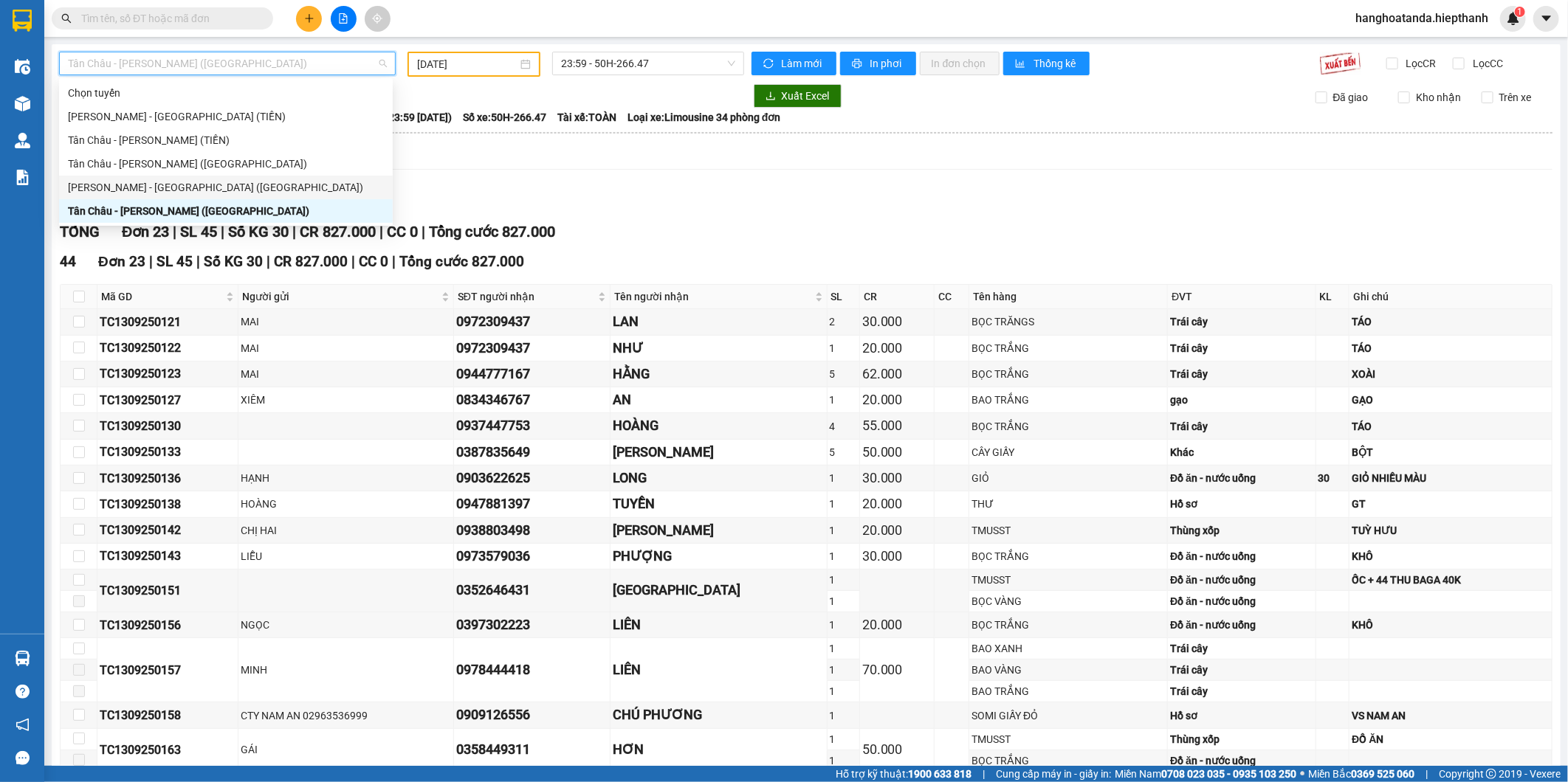
click at [197, 185] on div "[PERSON_NAME] - [GEOGRAPHIC_DATA] ([GEOGRAPHIC_DATA])" at bounding box center [226, 187] width 316 height 16
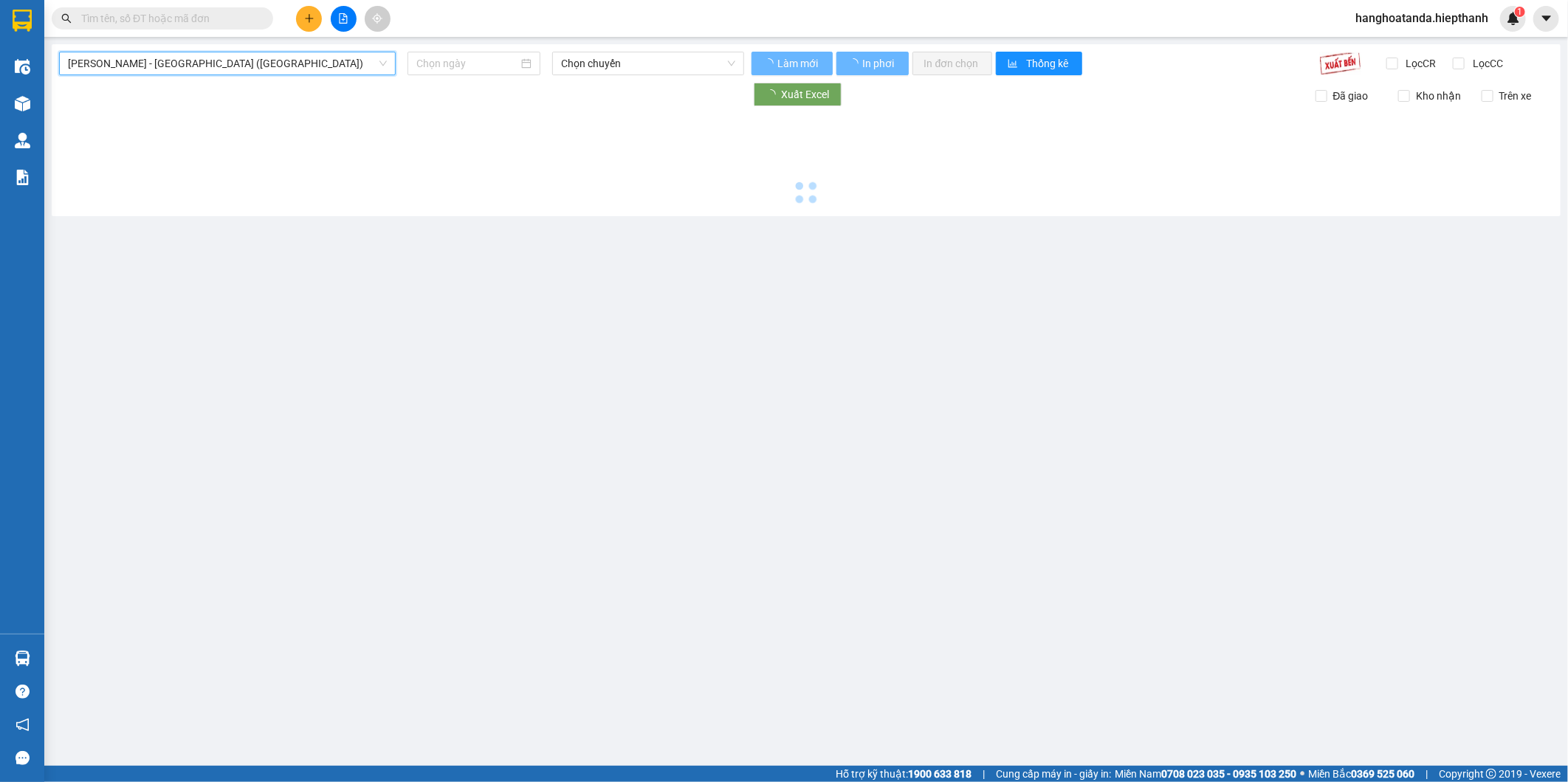
type input "14/09/2025"
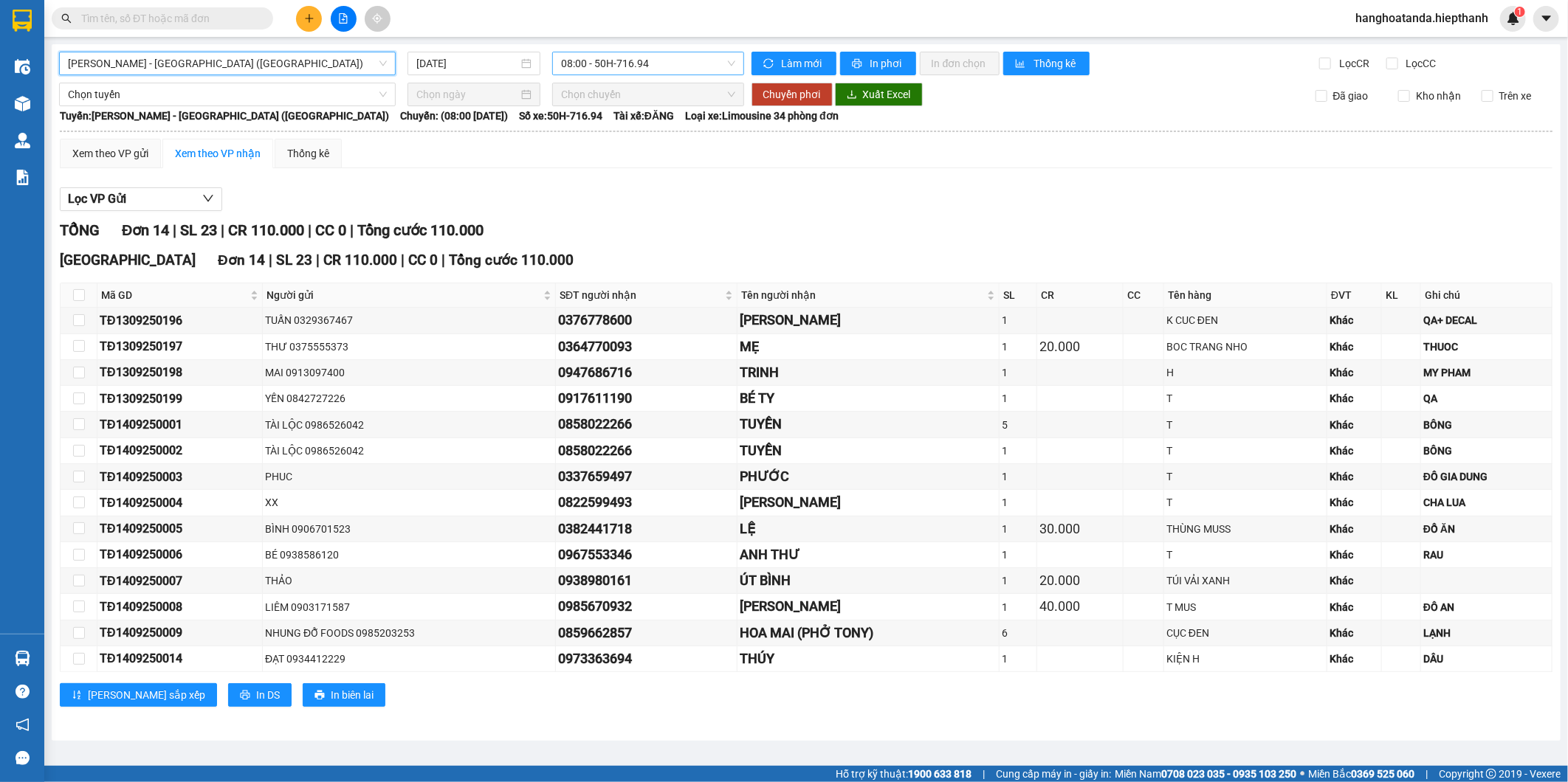
scroll to position [24, 0]
click at [614, 68] on span "08:00 - 50H-716.94" at bounding box center [648, 63] width 174 height 22
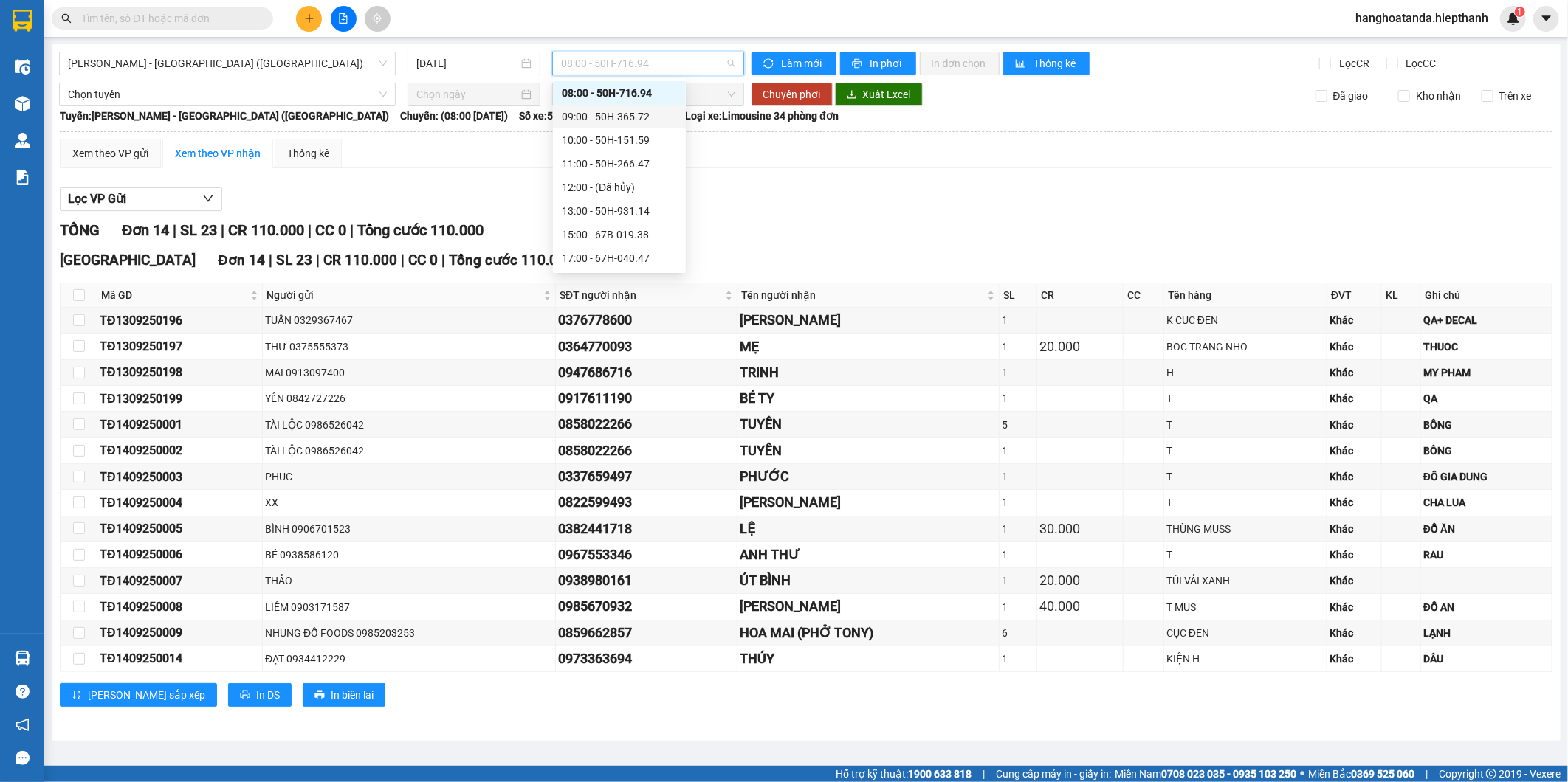
click at [609, 126] on div "09:00 - 50H-365.72" at bounding box center [620, 117] width 133 height 24
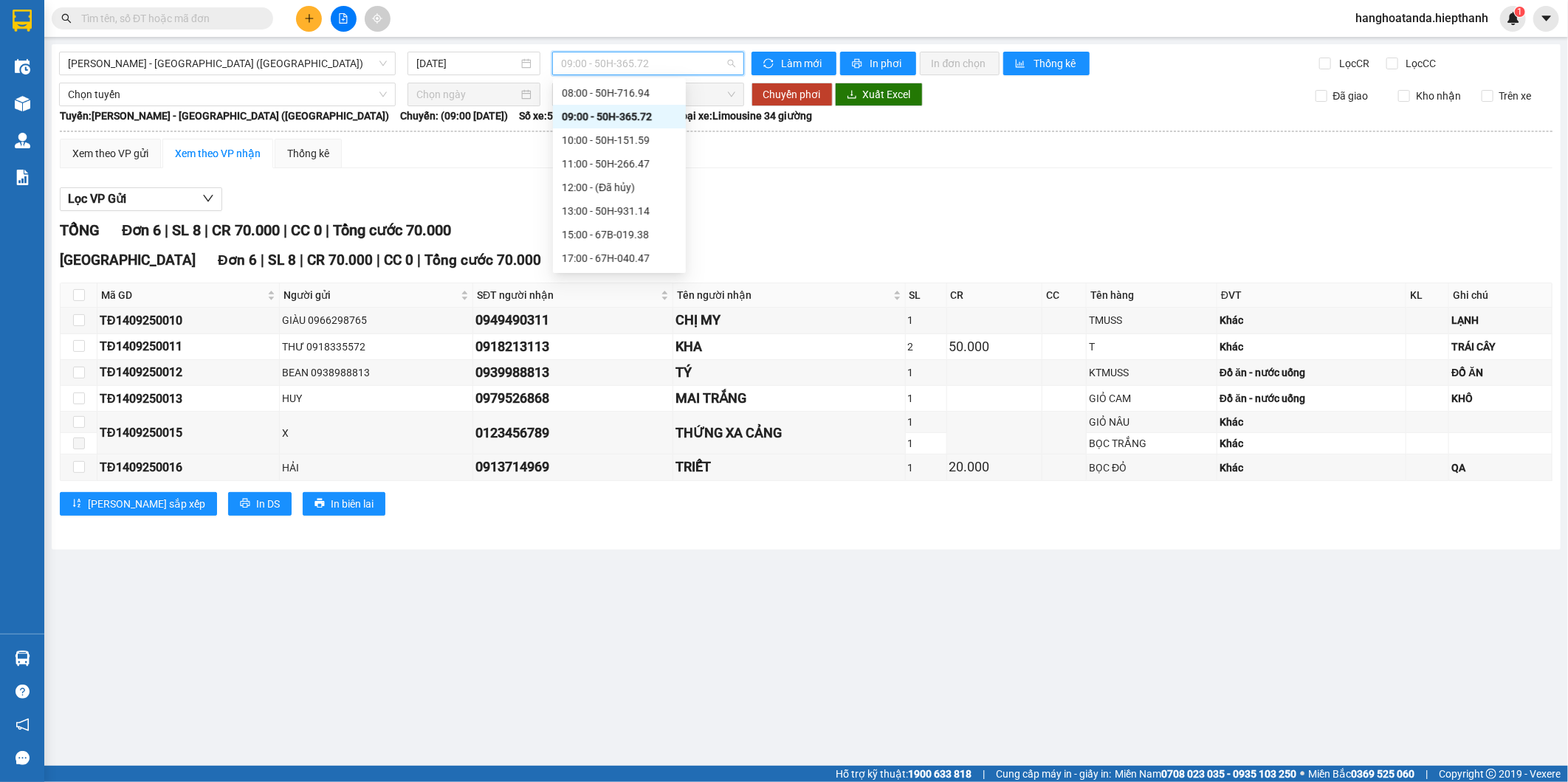
click at [632, 62] on span "09:00 - 50H-365.72" at bounding box center [648, 63] width 174 height 22
click at [610, 93] on div "08:00 - 50H-716.94" at bounding box center [620, 93] width 115 height 16
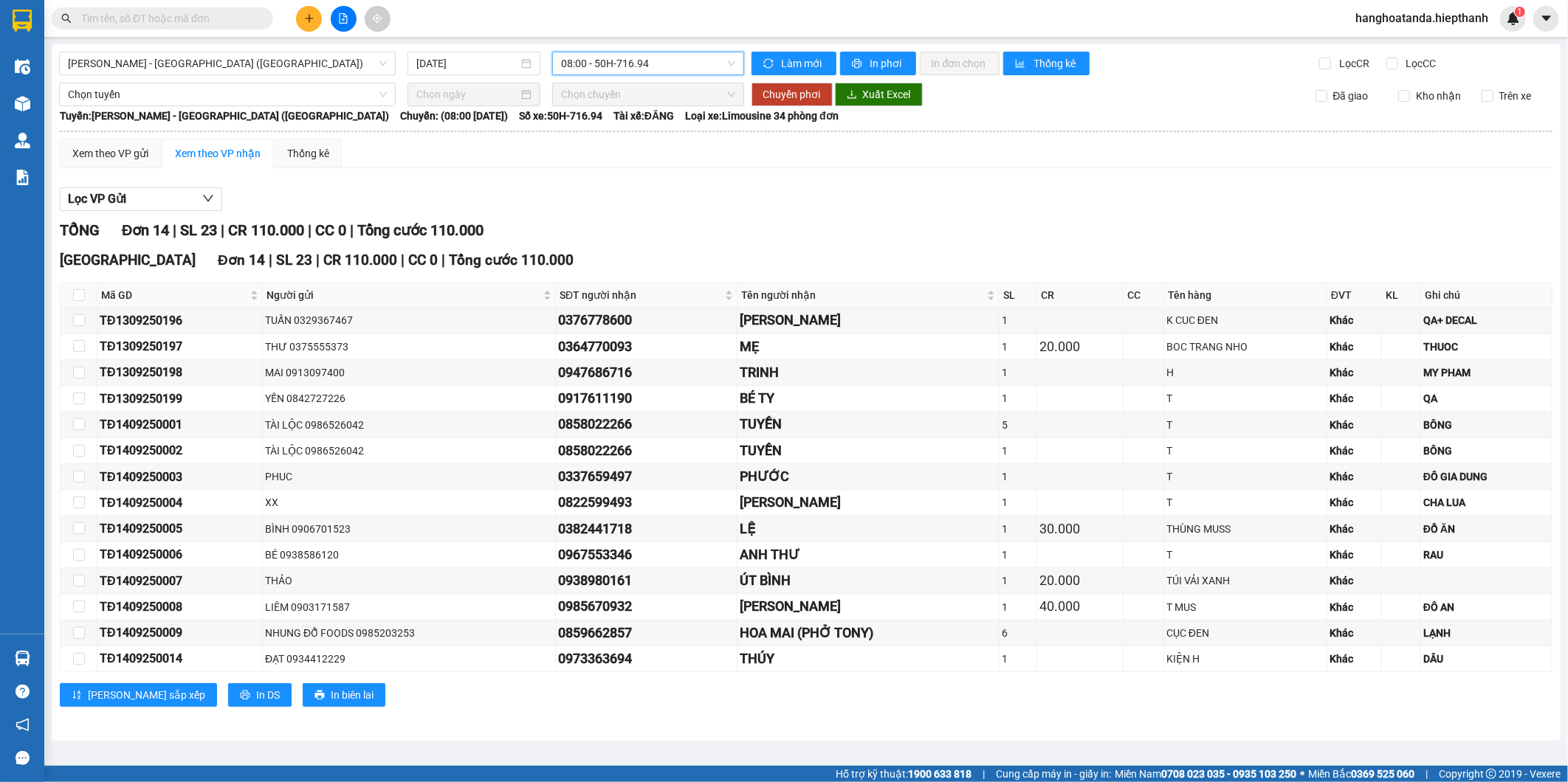
click at [629, 70] on span "08:00 - 50H-716.94" at bounding box center [648, 63] width 174 height 22
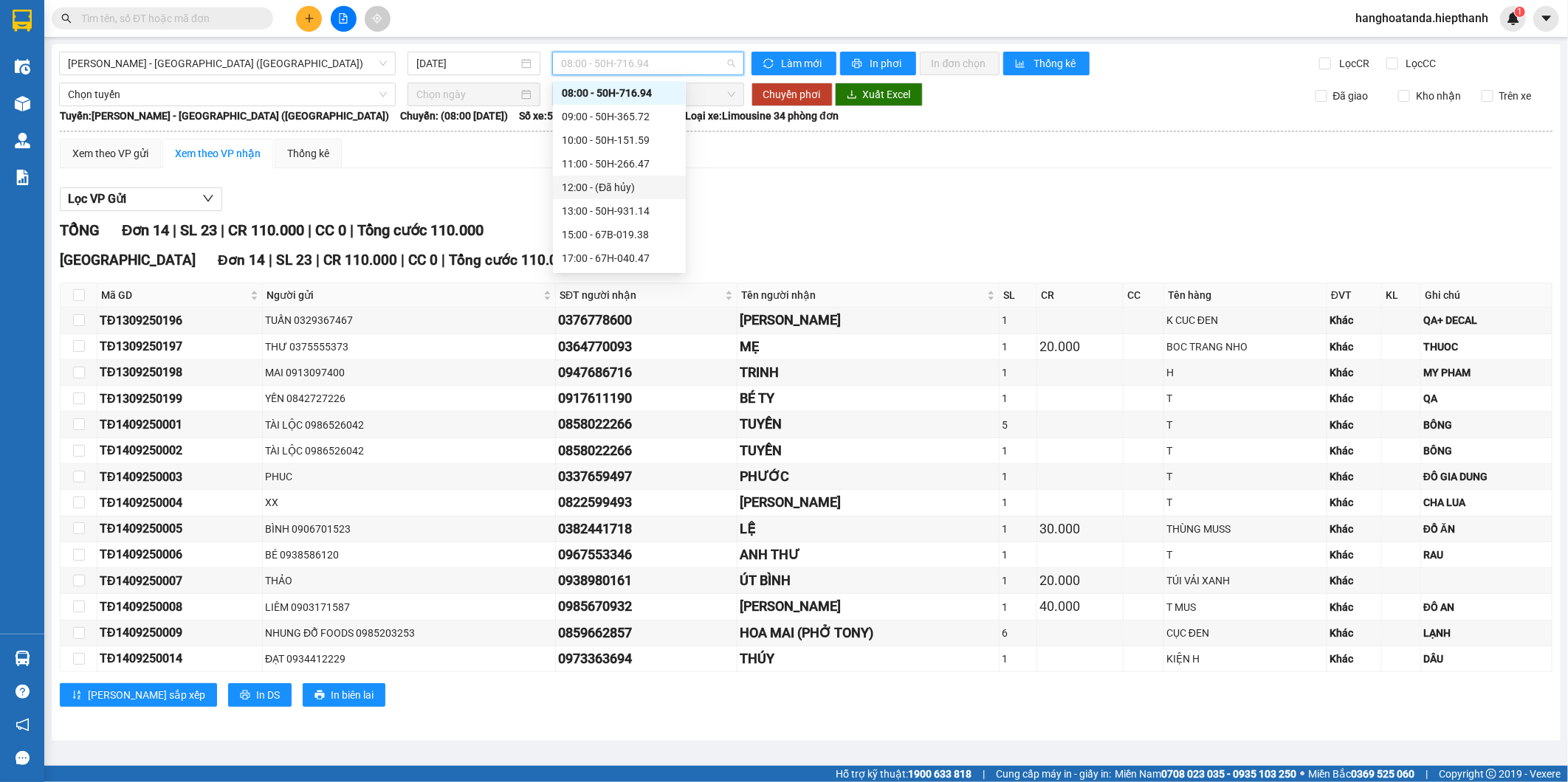
click at [990, 231] on div "TỔNG Đơn 14 | SL 23 | CR 110.000 | CC 0 | Tổng cước 110.000" at bounding box center [806, 231] width 1493 height 23
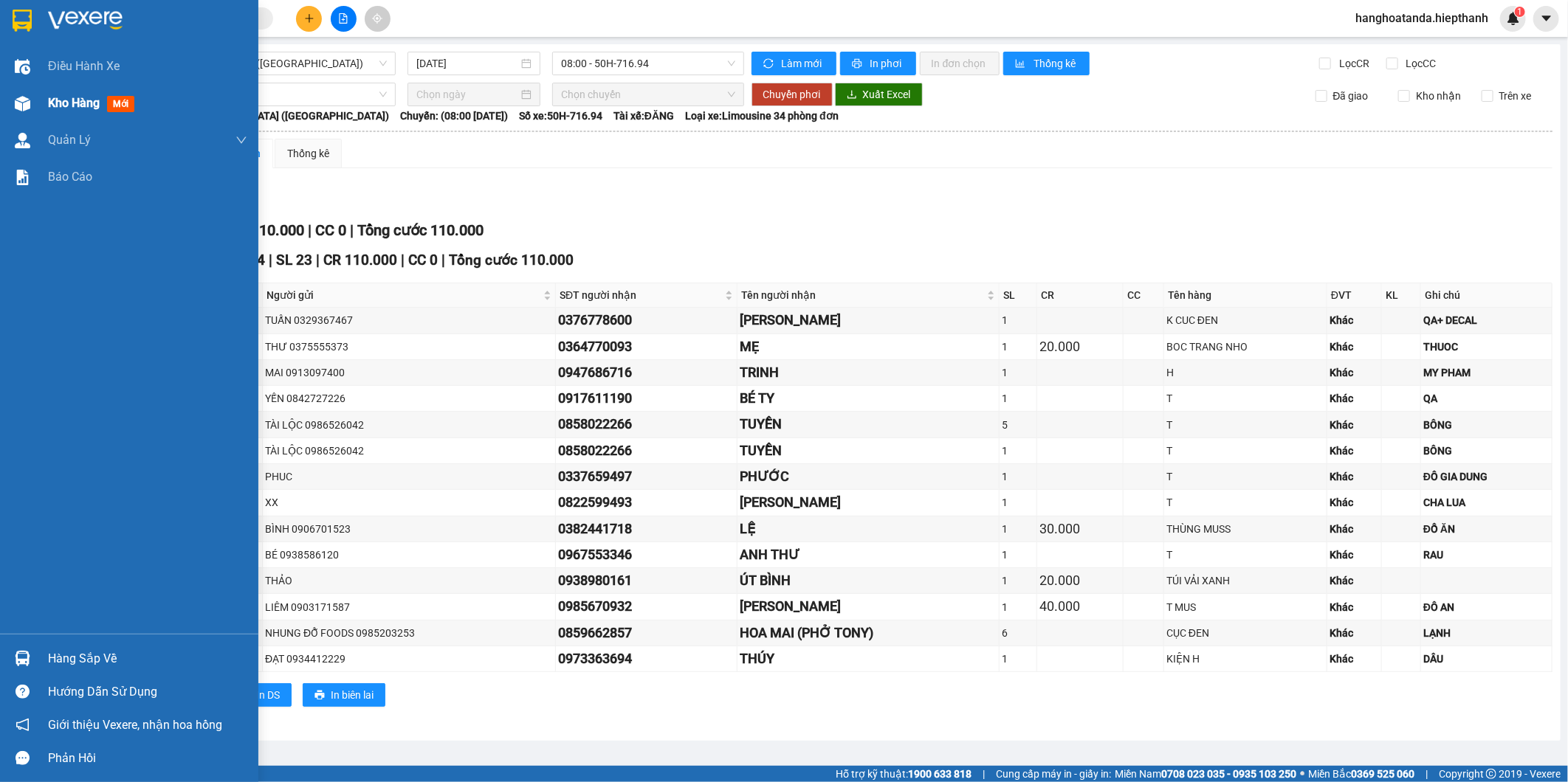
click at [34, 106] on div at bounding box center [22, 103] width 26 height 26
